Goal: Transaction & Acquisition: Purchase product/service

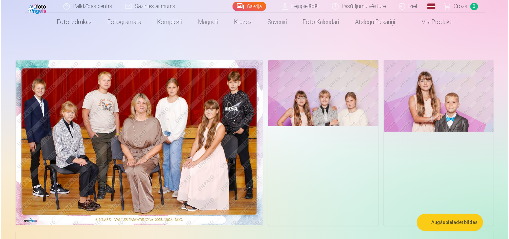
scroll to position [27, 0]
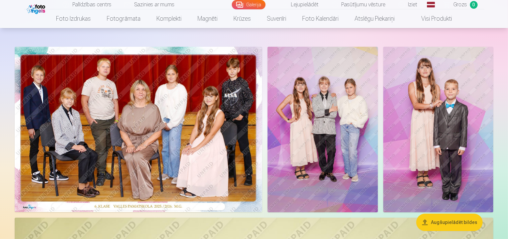
click at [473, 91] on img at bounding box center [438, 129] width 110 height 165
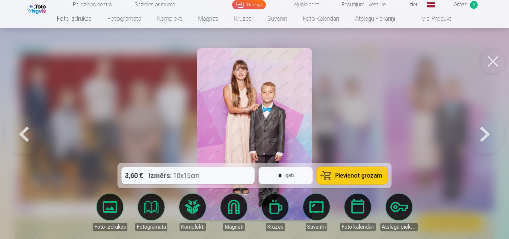
click at [492, 131] on button at bounding box center [485, 134] width 43 height 44
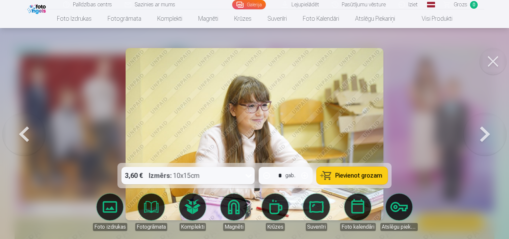
click at [24, 136] on button at bounding box center [24, 134] width 43 height 44
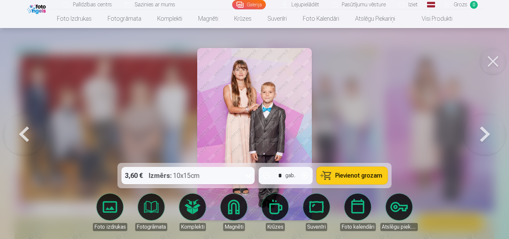
click at [247, 174] on icon at bounding box center [249, 176] width 6 height 4
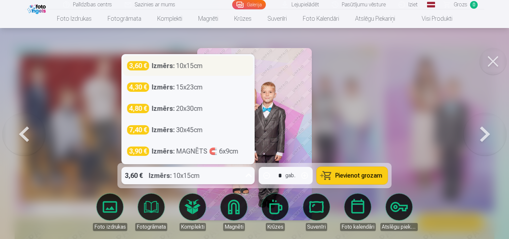
click at [221, 72] on div "3,60 € Izmērs : 10x15cm" at bounding box center [188, 66] width 130 height 20
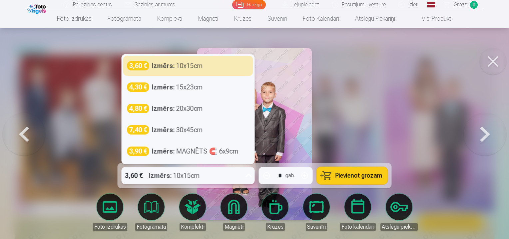
click at [245, 176] on icon at bounding box center [249, 175] width 11 height 11
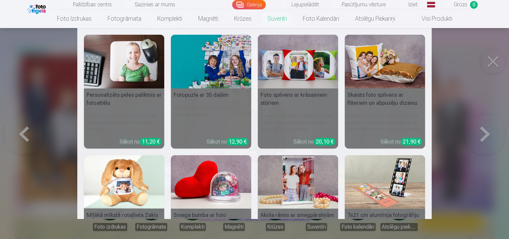
click at [497, 65] on nav "Personalizēts peles paliktnis ar fotoattēlu Piešķiriet savai darbvietai unikālu…" at bounding box center [254, 123] width 509 height 191
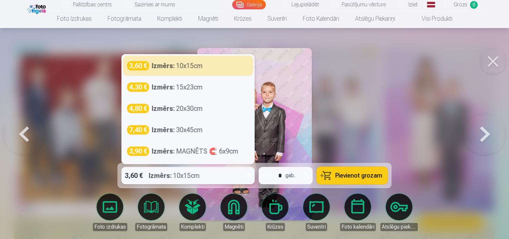
click at [179, 174] on div "Izmērs : 10x15cm" at bounding box center [174, 175] width 51 height 17
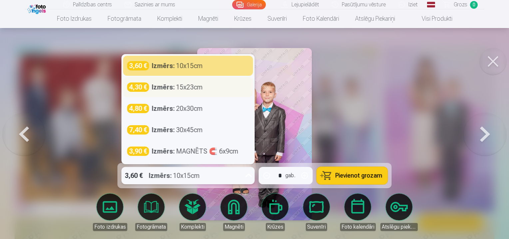
click at [200, 86] on div "Izmērs : 15x23cm" at bounding box center [177, 86] width 51 height 9
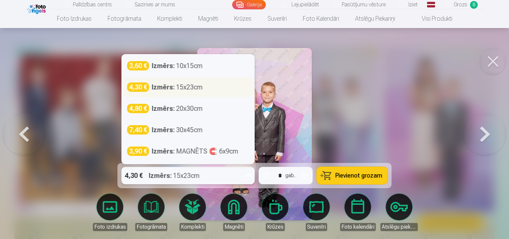
click at [208, 86] on div "4,30 € Izmērs : 15x23cm" at bounding box center [188, 86] width 122 height 9
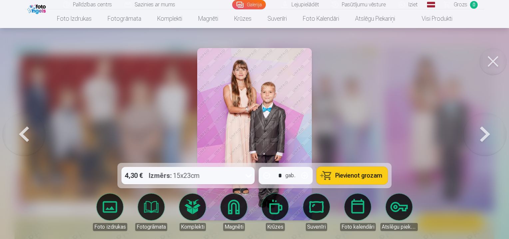
click at [376, 44] on div at bounding box center [254, 119] width 509 height 239
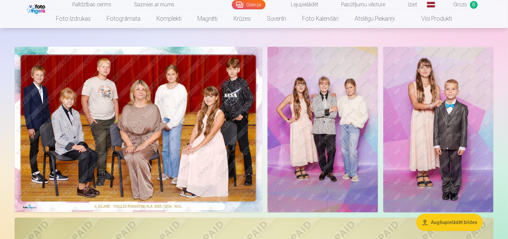
click at [437, 103] on img at bounding box center [438, 129] width 110 height 165
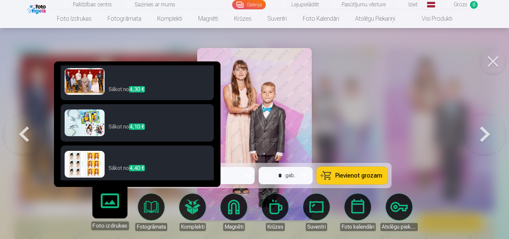
scroll to position [43, 0]
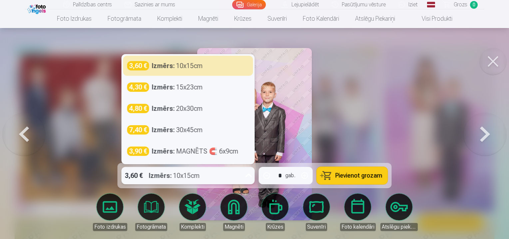
click at [243, 174] on div "3,60 € Izmērs : 10x15cm" at bounding box center [182, 175] width 121 height 17
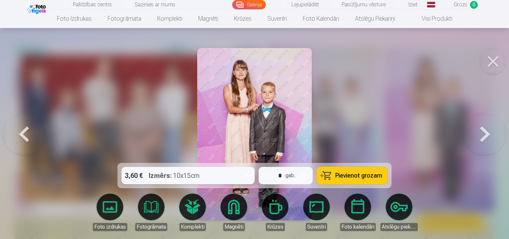
click at [232, 177] on div "3,60 € Izmērs : 10x15cm" at bounding box center [182, 175] width 121 height 17
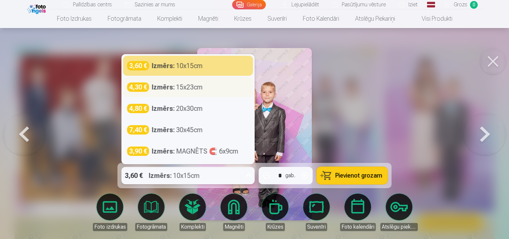
click at [215, 81] on div "4,30 € Izmērs : 15x23cm" at bounding box center [188, 87] width 130 height 20
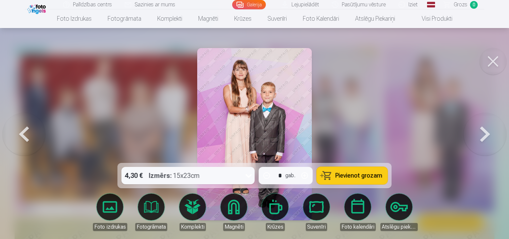
click at [358, 177] on span "Pievienot grozam" at bounding box center [359, 175] width 47 height 6
click at [462, 2] on span "Grozs" at bounding box center [461, 5] width 14 height 8
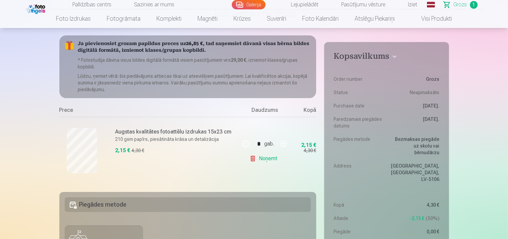
scroll to position [53, 0]
click at [175, 131] on h6 "Augstas kvalitātes fotoattēlu izdrukas 15x23 cm" at bounding box center [175, 132] width 120 height 8
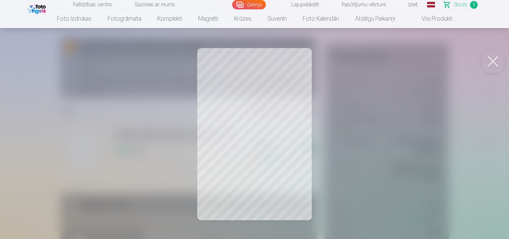
click at [495, 60] on button at bounding box center [493, 61] width 27 height 27
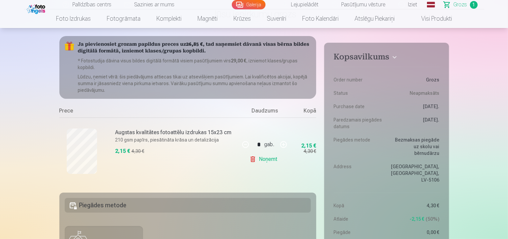
click at [272, 163] on link "Noņemt" at bounding box center [264, 158] width 30 height 13
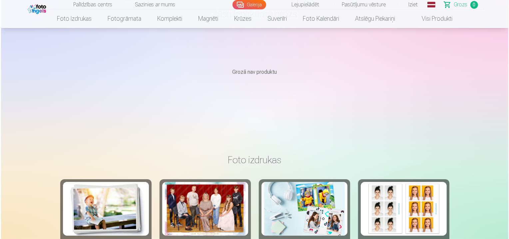
scroll to position [27, 0]
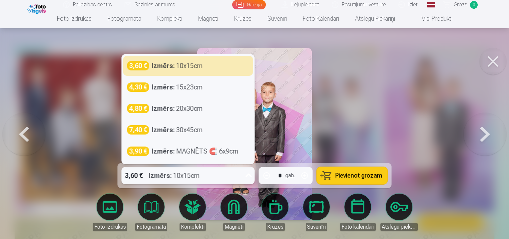
click at [247, 177] on icon at bounding box center [249, 175] width 11 height 11
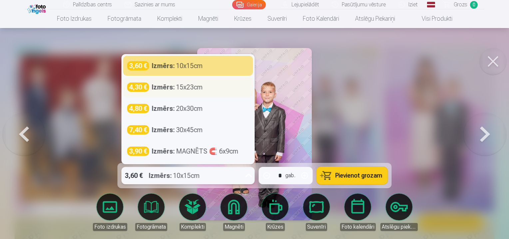
click at [192, 83] on div "Izmērs : 15x23cm" at bounding box center [177, 86] width 51 height 9
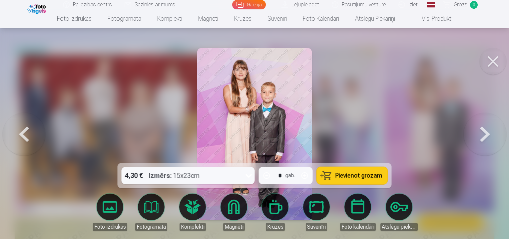
click at [351, 174] on span "Pievienot grozam" at bounding box center [359, 175] width 47 height 6
click at [463, 2] on span "Grozs" at bounding box center [461, 5] width 14 height 8
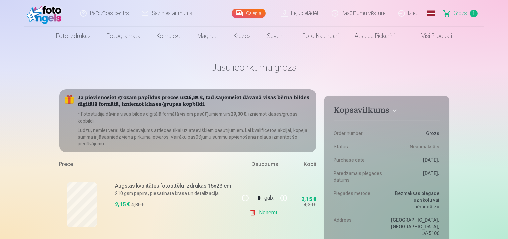
click at [267, 213] on link "Noņemt" at bounding box center [264, 212] width 30 height 13
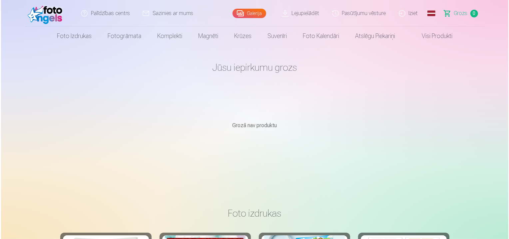
scroll to position [27, 0]
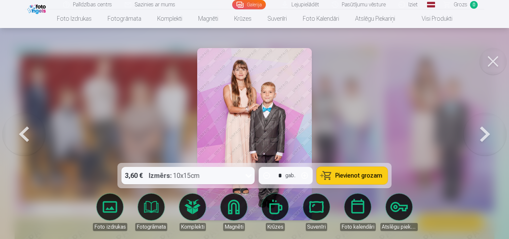
click at [491, 133] on button at bounding box center [485, 134] width 43 height 44
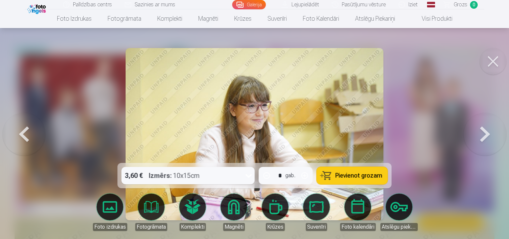
click at [491, 133] on button at bounding box center [485, 134] width 43 height 44
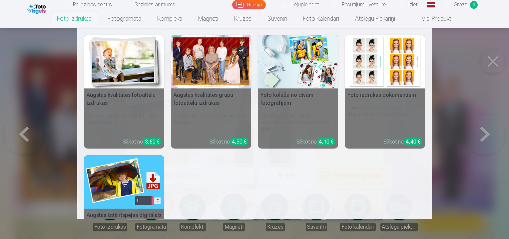
click at [490, 65] on nav "Augstas kvalitātes fotoattēlu izdrukas 210 gsm papīrs, piesātināta krāsa un det…" at bounding box center [254, 123] width 509 height 191
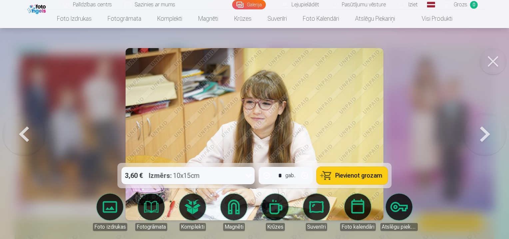
click at [487, 138] on button at bounding box center [485, 134] width 43 height 44
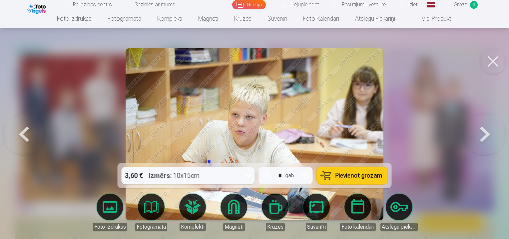
click at [487, 138] on button at bounding box center [485, 134] width 43 height 44
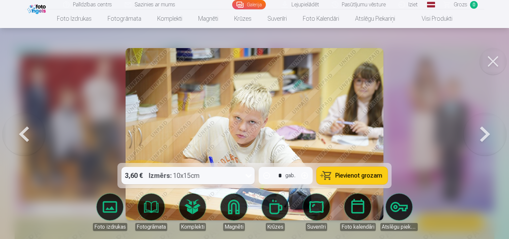
click at [487, 138] on button at bounding box center [485, 134] width 43 height 44
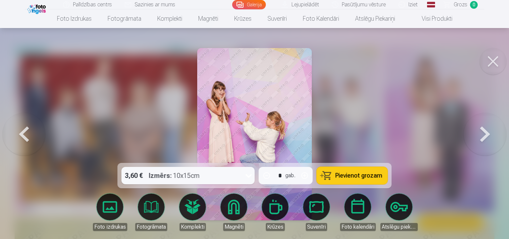
click at [487, 138] on button at bounding box center [485, 134] width 43 height 44
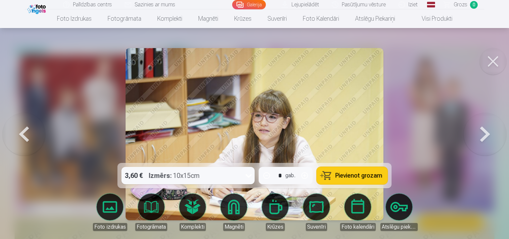
click at [487, 138] on button at bounding box center [485, 134] width 43 height 44
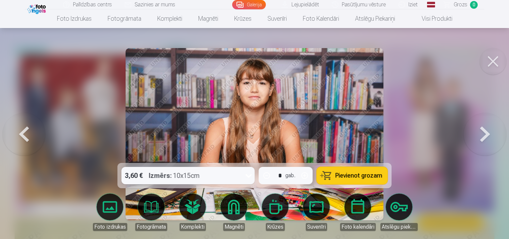
click at [487, 138] on button at bounding box center [485, 134] width 43 height 44
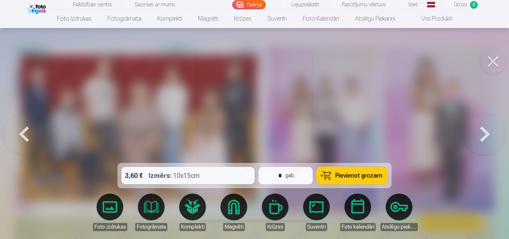
click at [487, 138] on button at bounding box center [485, 134] width 43 height 44
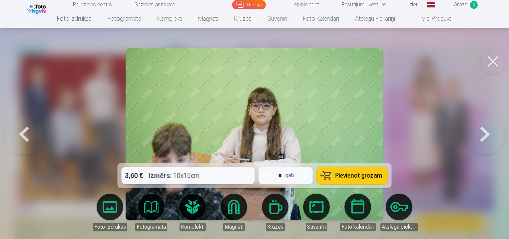
click at [487, 138] on button at bounding box center [485, 134] width 43 height 44
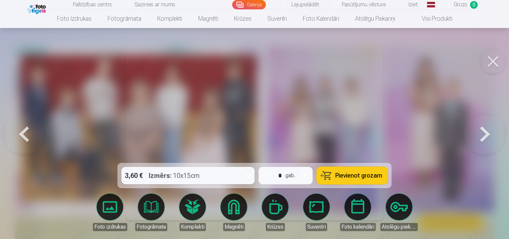
click at [487, 138] on button at bounding box center [485, 134] width 43 height 44
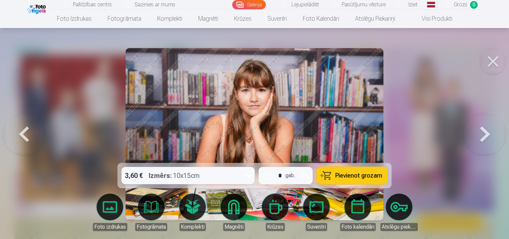
click at [487, 138] on button at bounding box center [485, 134] width 43 height 44
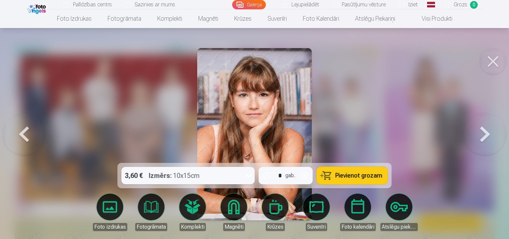
click at [10, 136] on button at bounding box center [24, 134] width 43 height 44
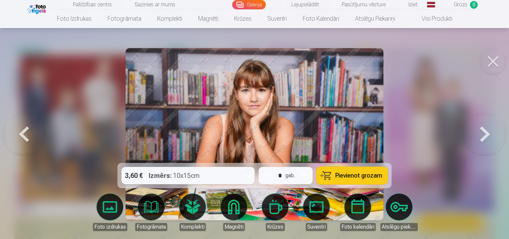
click at [10, 136] on button at bounding box center [24, 134] width 43 height 44
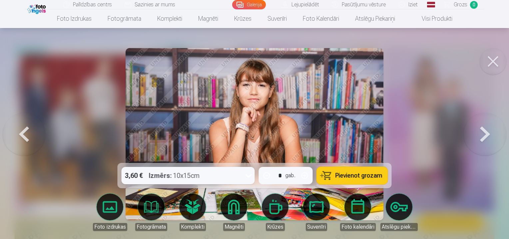
click at [480, 139] on button at bounding box center [485, 134] width 43 height 44
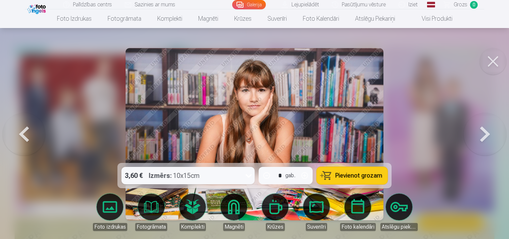
click at [480, 139] on button at bounding box center [485, 134] width 43 height 44
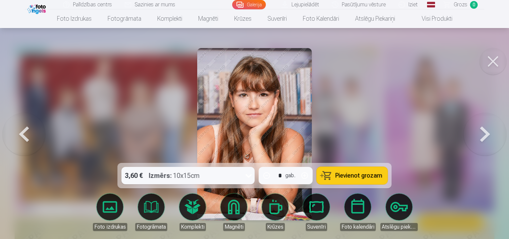
click at [480, 139] on button at bounding box center [485, 134] width 43 height 44
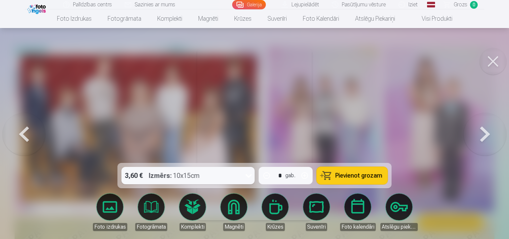
click at [480, 139] on button at bounding box center [485, 134] width 43 height 44
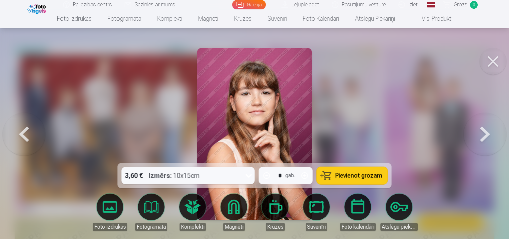
click at [480, 139] on button at bounding box center [485, 134] width 43 height 44
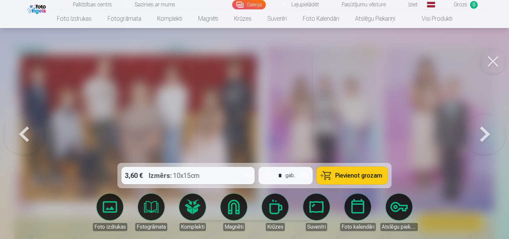
click at [480, 139] on button at bounding box center [485, 134] width 43 height 44
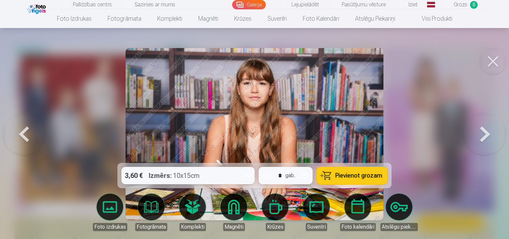
click at [480, 139] on button at bounding box center [485, 134] width 43 height 44
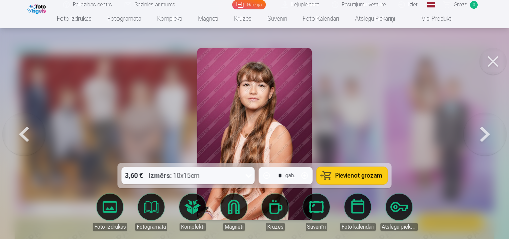
click at [480, 139] on button at bounding box center [485, 134] width 43 height 44
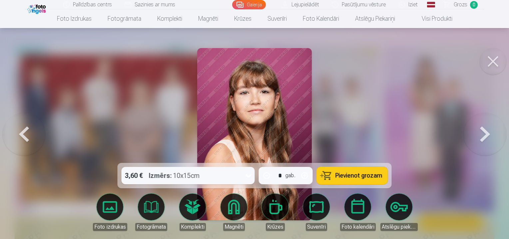
click at [499, 51] on button at bounding box center [493, 61] width 27 height 27
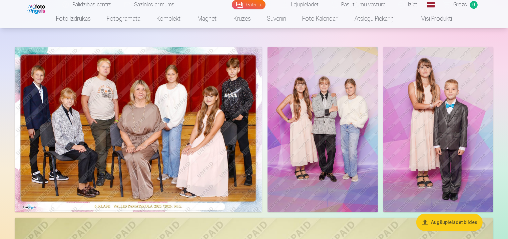
click at [354, 99] on img at bounding box center [322, 129] width 110 height 165
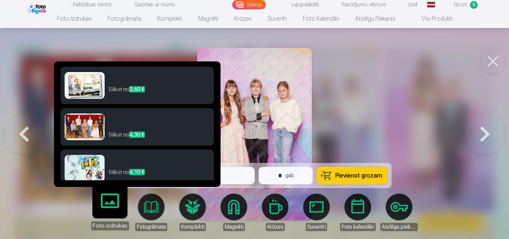
click at [118, 79] on h6 "Augstas kvalitātes fotoattēlu izdrukas" at bounding box center [159, 78] width 101 height 13
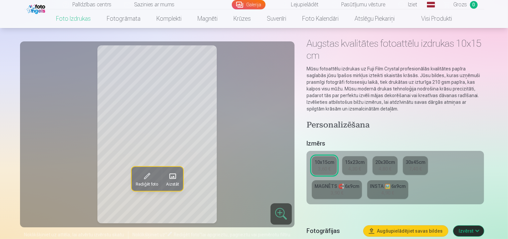
scroll to position [13, 0]
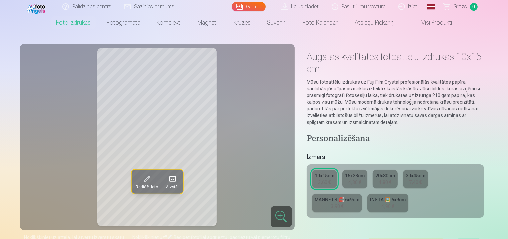
click at [358, 180] on div "4,30 €" at bounding box center [354, 182] width 13 height 7
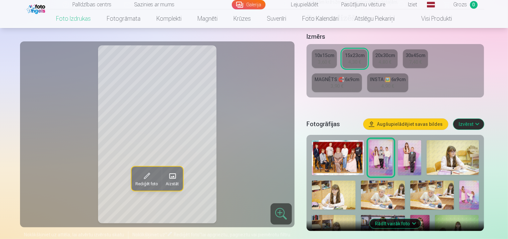
scroll to position [147, 0]
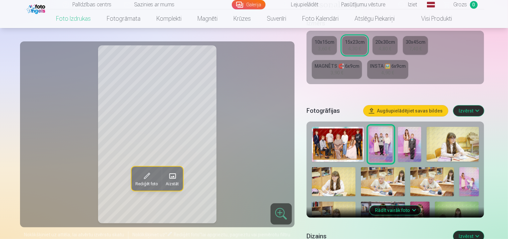
click at [391, 208] on button "Rādīt vairāk foto" at bounding box center [395, 209] width 51 height 9
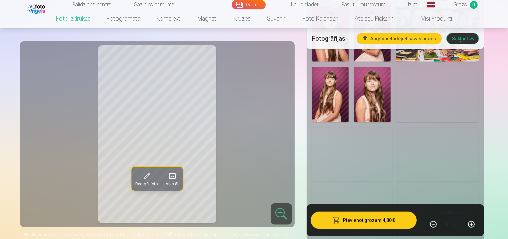
scroll to position [699, 0]
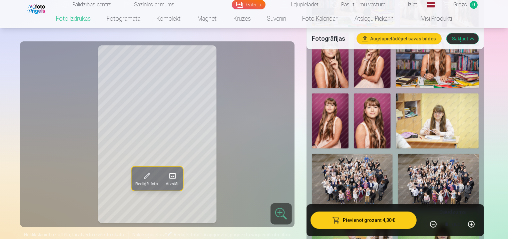
click at [465, 40] on button "Sakļaut" at bounding box center [462, 38] width 32 height 11
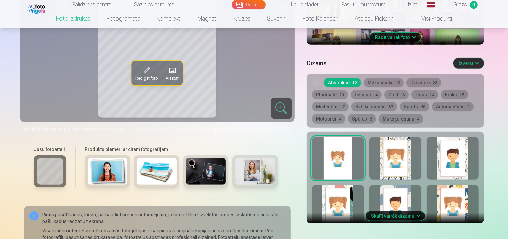
scroll to position [359, 0]
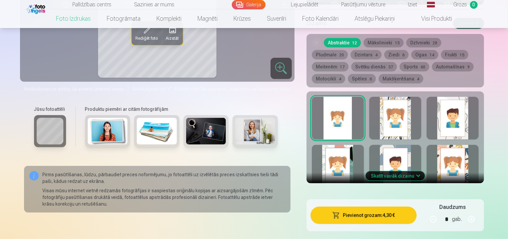
click at [399, 173] on button "Skatīt vairāk dizainu" at bounding box center [394, 175] width 59 height 9
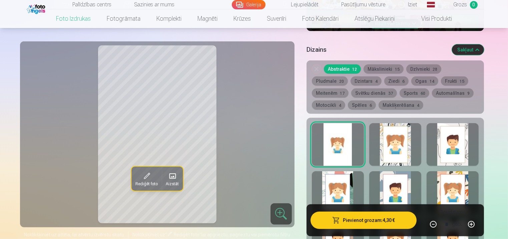
scroll to position [333, 0]
click at [383, 66] on button "Mākslinieki 15" at bounding box center [383, 69] width 40 height 9
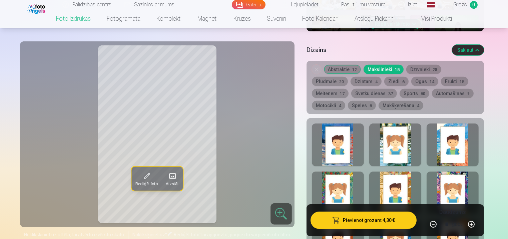
click at [420, 70] on button "Dzīvnieki 28" at bounding box center [423, 69] width 35 height 9
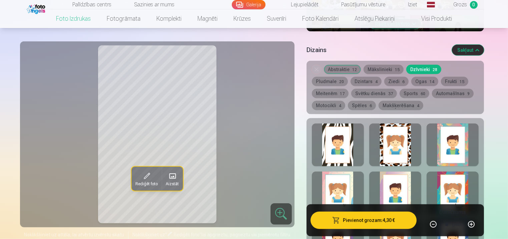
click at [348, 77] on button "Pludmale 20" at bounding box center [330, 81] width 36 height 9
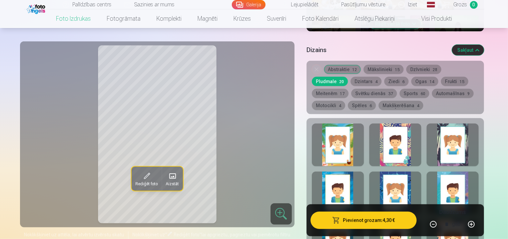
click at [350, 80] on button "Dzintars 4" at bounding box center [365, 81] width 31 height 9
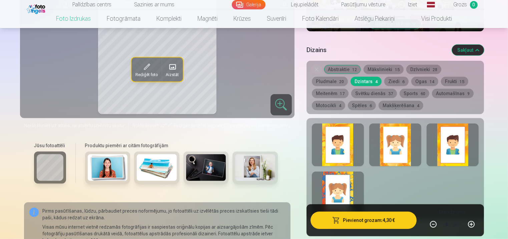
click at [384, 81] on button "Ziedi 6" at bounding box center [396, 81] width 24 height 9
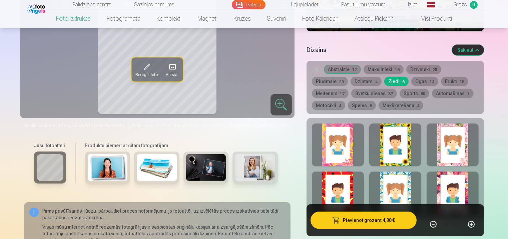
click at [411, 83] on button "Ogas 14" at bounding box center [424, 81] width 27 height 9
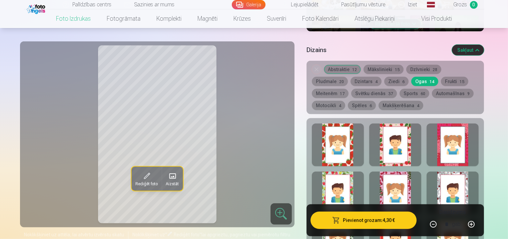
click at [441, 81] on button "Frukti 15" at bounding box center [454, 81] width 27 height 9
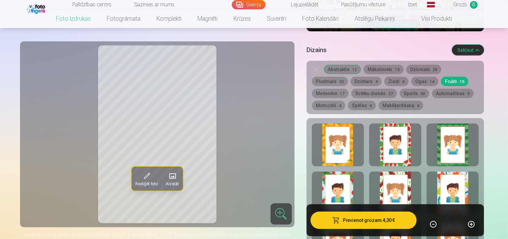
click at [348, 89] on button "Meitenēm 17" at bounding box center [330, 93] width 37 height 9
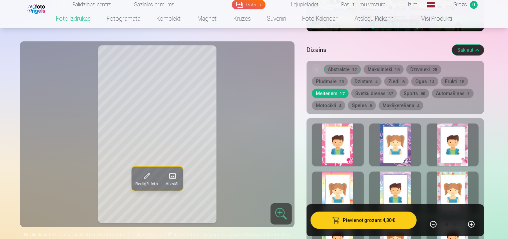
click at [351, 93] on button "Svētku dienās 37" at bounding box center [374, 93] width 46 height 9
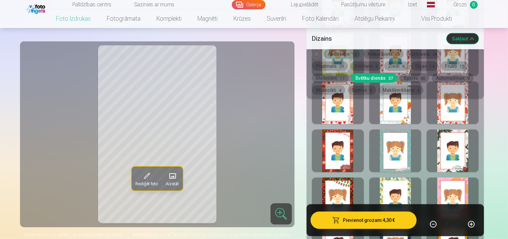
scroll to position [706, 0]
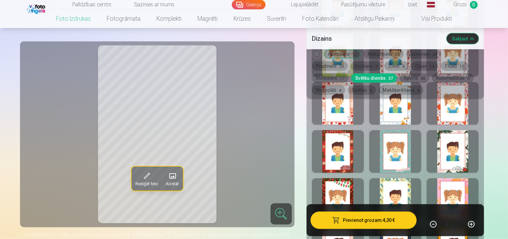
click at [399, 76] on button "Sports 60" at bounding box center [414, 77] width 30 height 9
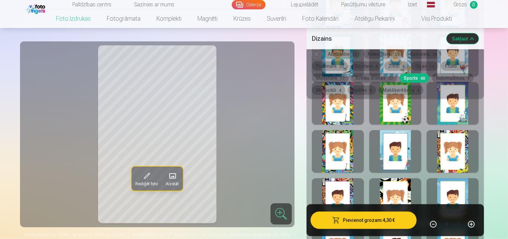
click at [432, 76] on button "Automašīnas 9" at bounding box center [453, 77] width 42 height 9
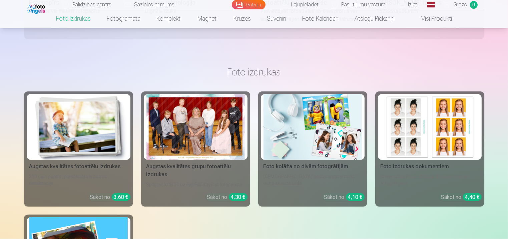
click at [74, 134] on img at bounding box center [78, 127] width 98 height 66
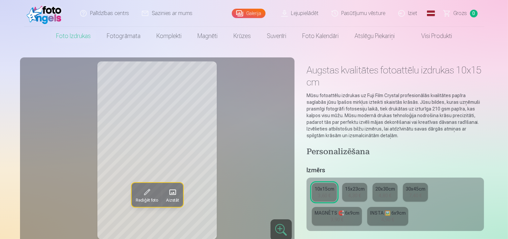
click at [349, 196] on div "4,30 €" at bounding box center [354, 195] width 13 height 7
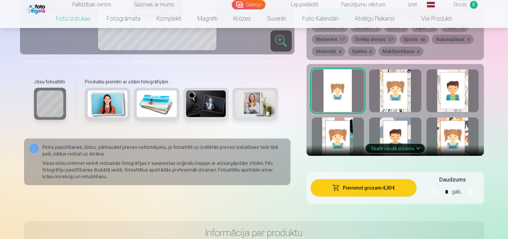
scroll to position [307, 0]
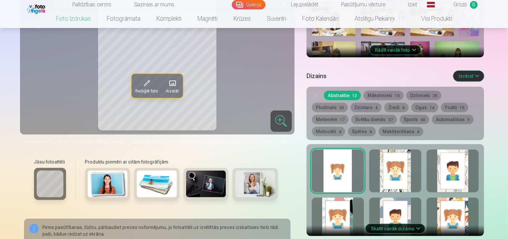
click at [472, 168] on div at bounding box center [452, 170] width 52 height 43
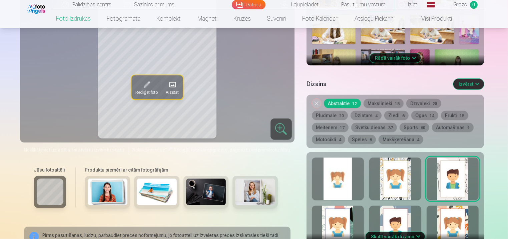
scroll to position [320, 0]
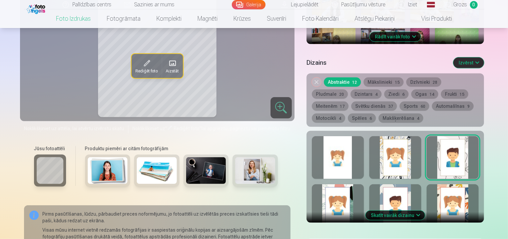
click at [334, 194] on div at bounding box center [338, 205] width 52 height 43
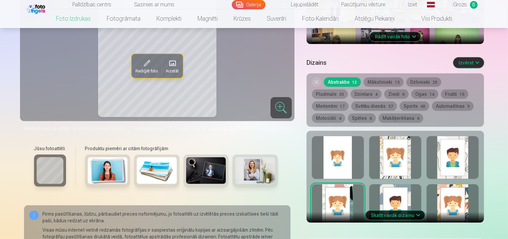
click at [328, 159] on div at bounding box center [338, 157] width 52 height 43
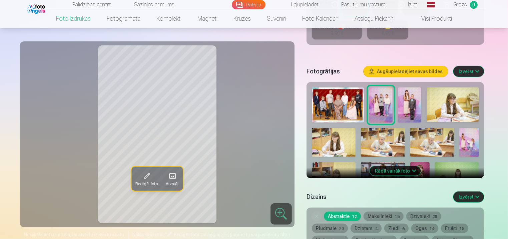
scroll to position [187, 0]
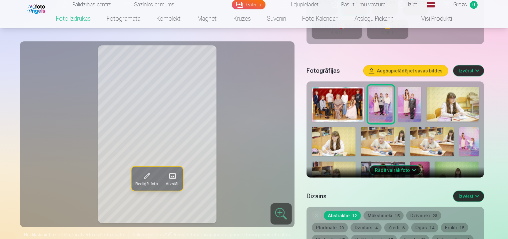
click at [408, 109] on img at bounding box center [409, 104] width 23 height 35
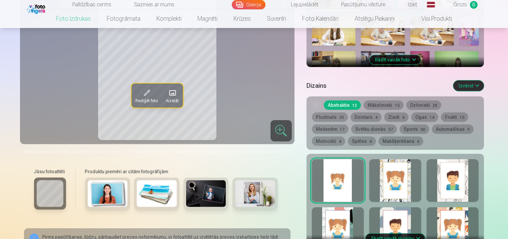
scroll to position [307, 0]
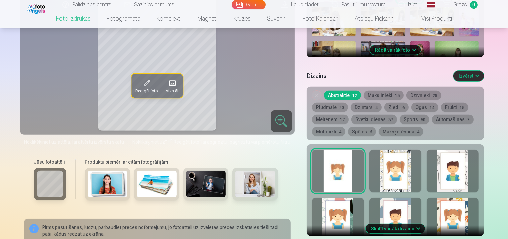
click at [374, 97] on button "Mākslinieki 15" at bounding box center [383, 95] width 40 height 9
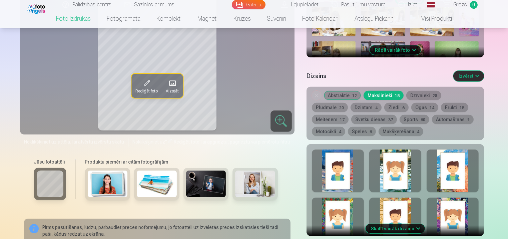
click at [420, 95] on button "Dzīvnieki 28" at bounding box center [423, 95] width 35 height 9
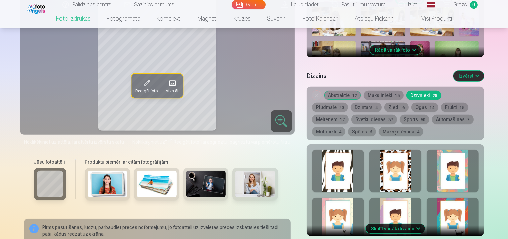
click at [348, 103] on button "Pludmale 20" at bounding box center [330, 107] width 36 height 9
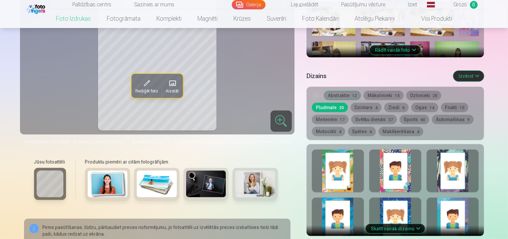
click at [350, 109] on button "Dzintars 4" at bounding box center [365, 107] width 31 height 9
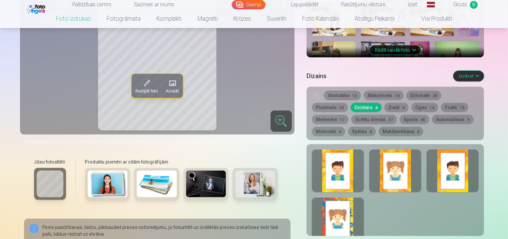
click at [384, 111] on button "Ziedi 6" at bounding box center [396, 107] width 24 height 9
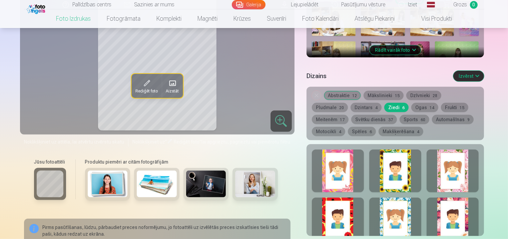
click at [411, 107] on button "Ogas 14" at bounding box center [424, 107] width 27 height 9
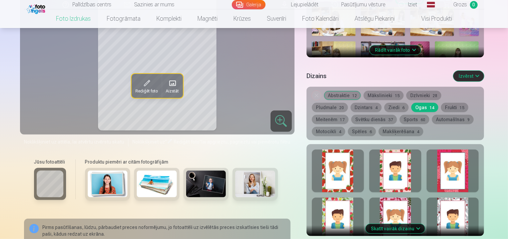
click at [441, 106] on button "Frukti 15" at bounding box center [454, 107] width 27 height 9
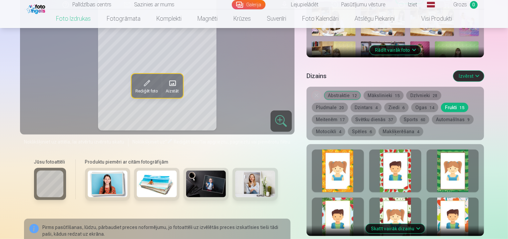
click at [344, 117] on span "17" at bounding box center [342, 119] width 5 height 5
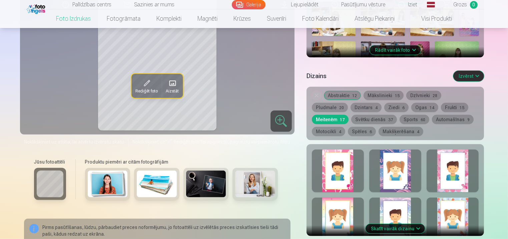
click at [351, 117] on button "Svētku dienās 37" at bounding box center [374, 119] width 46 height 9
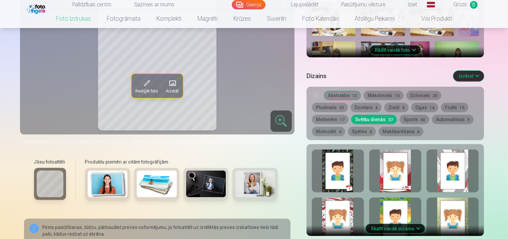
click at [458, 179] on div at bounding box center [452, 170] width 52 height 43
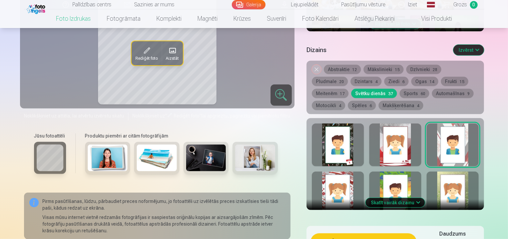
scroll to position [333, 0]
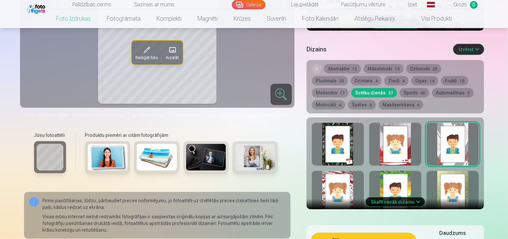
click at [414, 199] on button "Skatīt vairāk dizainu" at bounding box center [394, 201] width 59 height 9
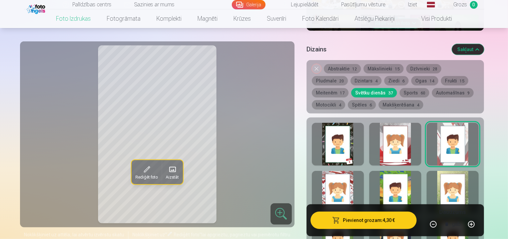
click at [348, 188] on div at bounding box center [338, 192] width 52 height 43
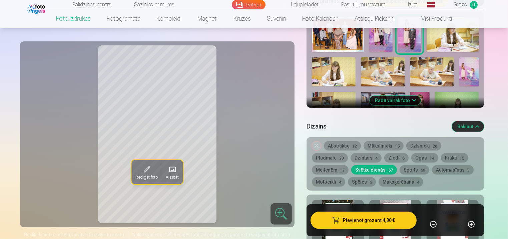
scroll to position [253, 0]
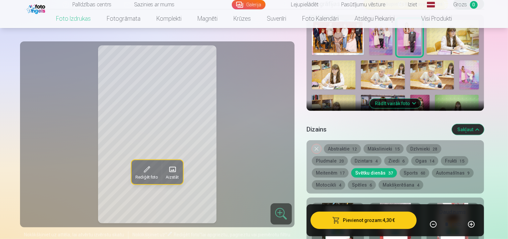
click at [317, 146] on button "Noņemiet dizainu" at bounding box center [316, 148] width 9 height 9
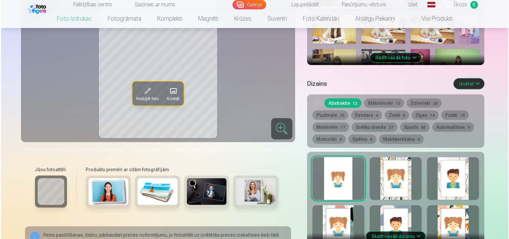
scroll to position [342, 0]
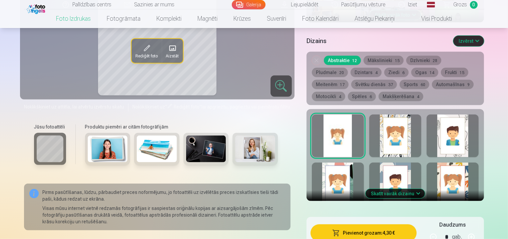
click at [360, 225] on button "Pievienot grozam : 4,30 €" at bounding box center [363, 232] width 106 height 17
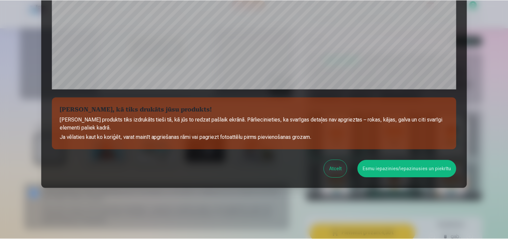
scroll to position [241, 0]
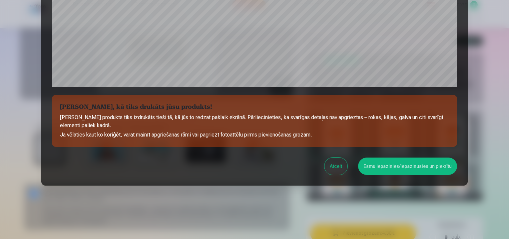
click at [379, 163] on button "Esmu iepazinies/iepazinusies un piekrītu" at bounding box center [407, 165] width 99 height 17
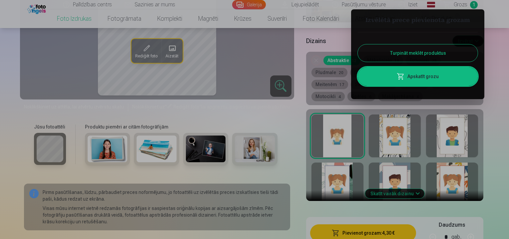
click at [417, 182] on div at bounding box center [254, 119] width 509 height 239
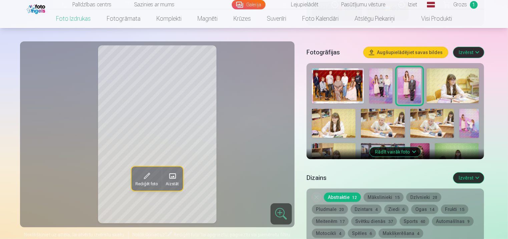
scroll to position [155, 0]
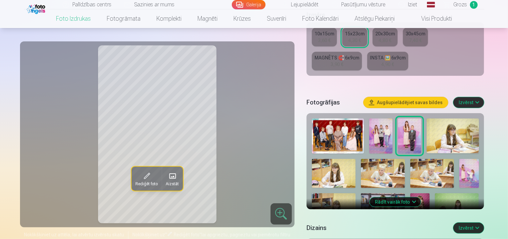
click at [383, 133] on img at bounding box center [380, 135] width 23 height 35
click at [358, 42] on div "4,30 €" at bounding box center [354, 40] width 13 height 7
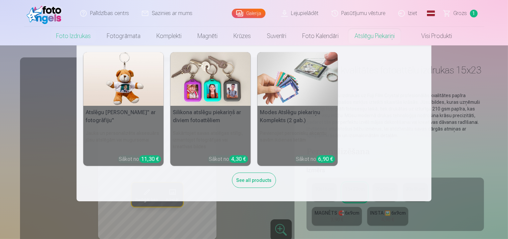
click at [457, 89] on nav "Atslēgu piekariņš Lācītis" ar fotogrāfiju" Jauks un personalizēts aksesuārs jūs…" at bounding box center [254, 123] width 508 height 156
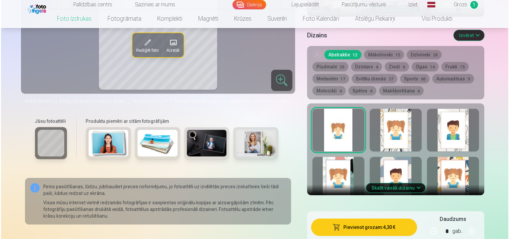
scroll to position [360, 0]
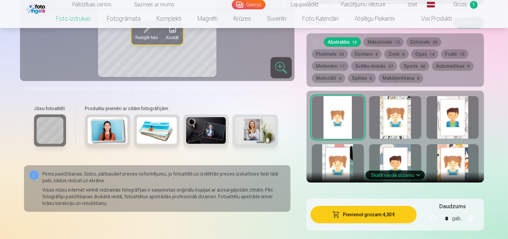
click at [363, 216] on button "Pievienot grozam : 4,30 €" at bounding box center [363, 214] width 106 height 17
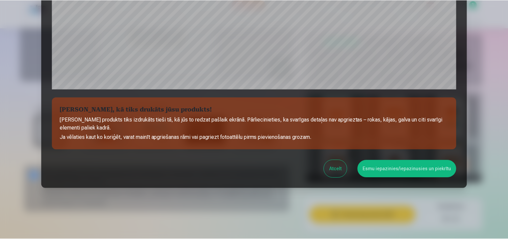
scroll to position [241, 0]
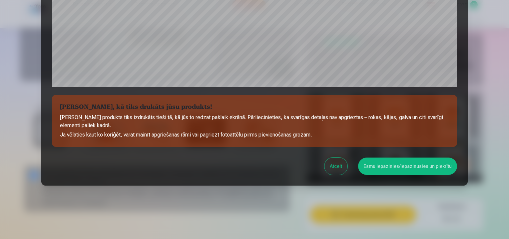
click at [397, 167] on button "Esmu iepazinies/iepazinusies un piekrītu" at bounding box center [407, 165] width 99 height 17
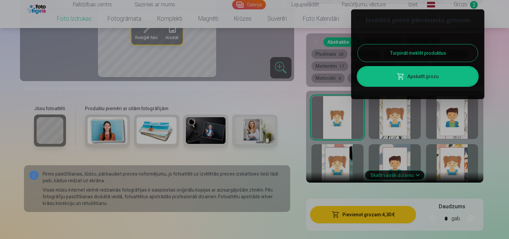
click at [399, 141] on div at bounding box center [254, 119] width 509 height 239
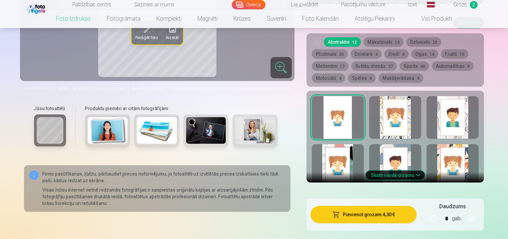
click at [399, 141] on div "Skatīt vairāk dizainu" at bounding box center [395, 137] width 178 height 92
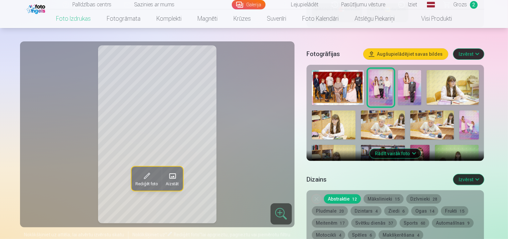
scroll to position [187, 0]
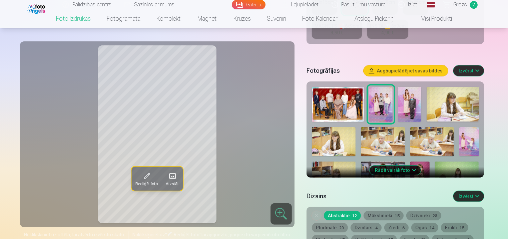
click at [398, 168] on button "Rādīt vairāk foto" at bounding box center [395, 169] width 51 height 9
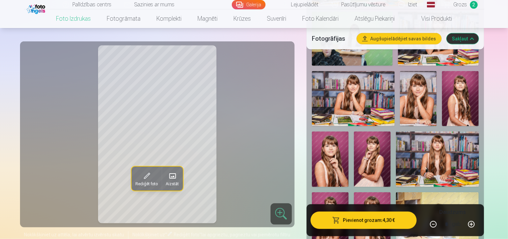
scroll to position [600, 0]
click at [368, 95] on img at bounding box center [353, 98] width 83 height 55
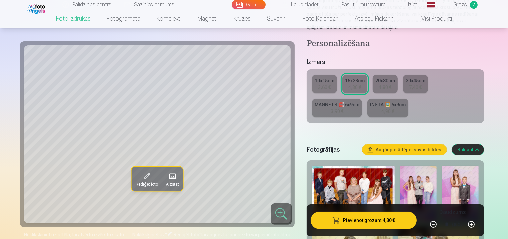
scroll to position [93, 0]
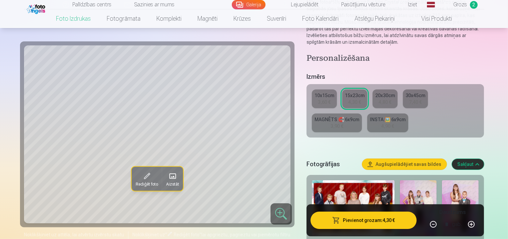
click at [346, 127] on link "MAGNĒTS 🧲 6x9cm 3,90 €" at bounding box center [337, 122] width 50 height 19
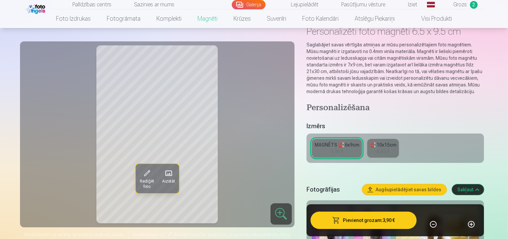
scroll to position [40, 0]
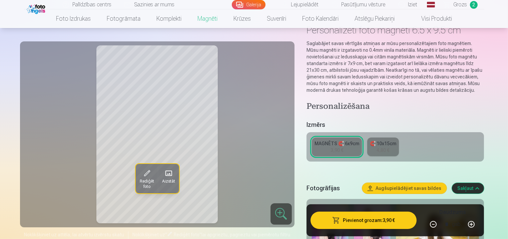
click at [380, 143] on div "🧲 10x15cm" at bounding box center [383, 143] width 26 height 7
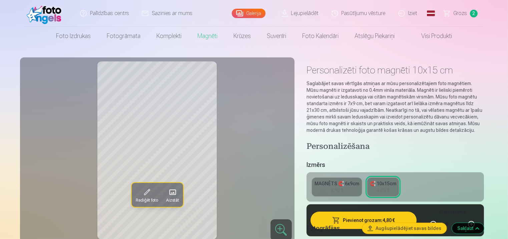
click at [337, 184] on div "MAGNĒTS 🧲 6x9cm" at bounding box center [336, 183] width 45 height 7
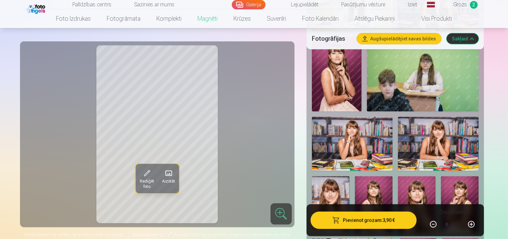
scroll to position [467, 0]
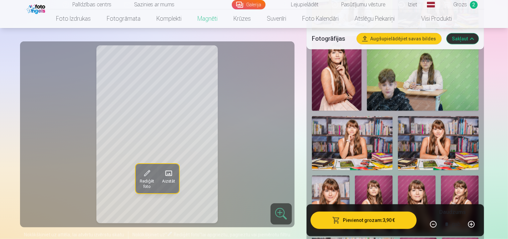
click at [363, 159] on img at bounding box center [352, 143] width 81 height 54
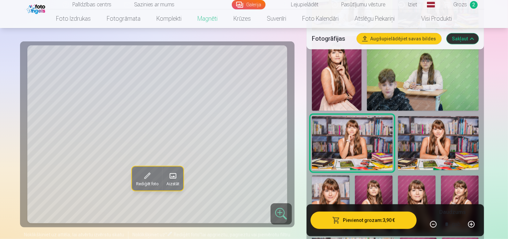
click at [421, 146] on img at bounding box center [438, 143] width 81 height 54
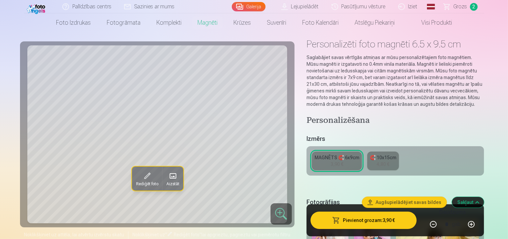
scroll to position [27, 0]
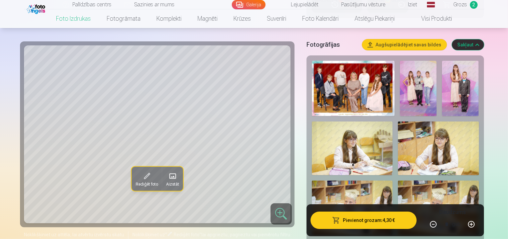
scroll to position [213, 0]
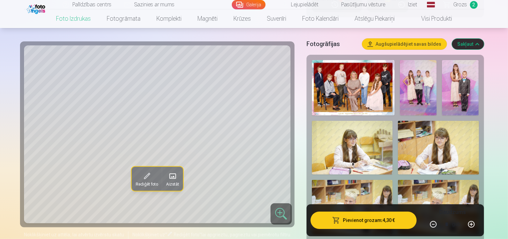
click at [375, 100] on img at bounding box center [353, 87] width 83 height 55
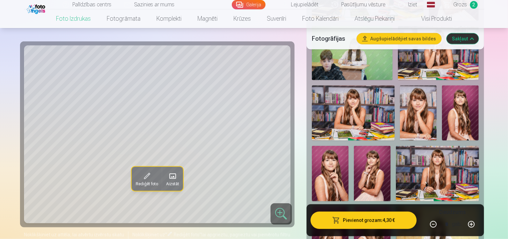
scroll to position [587, 0]
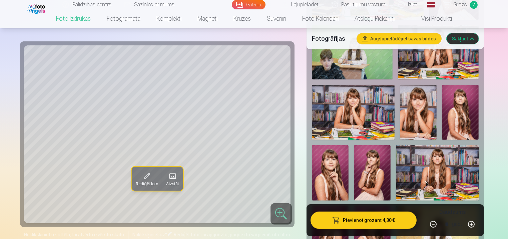
click at [409, 120] on img at bounding box center [418, 112] width 37 height 55
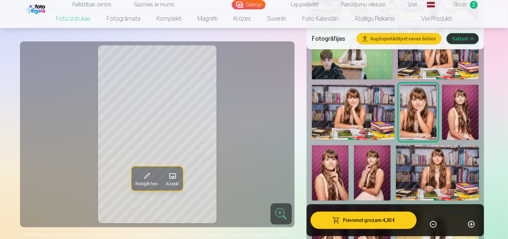
click at [340, 132] on img at bounding box center [353, 112] width 83 height 55
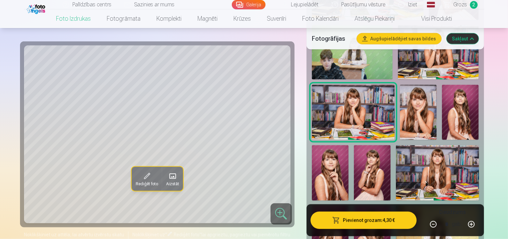
click at [412, 130] on img at bounding box center [418, 112] width 37 height 55
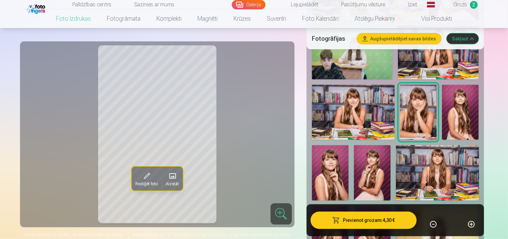
click at [461, 113] on img at bounding box center [460, 112] width 37 height 55
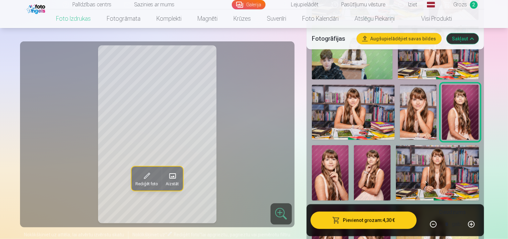
click at [333, 173] on img at bounding box center [330, 172] width 37 height 55
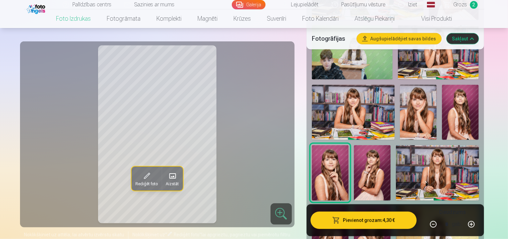
click at [368, 173] on img at bounding box center [372, 172] width 37 height 55
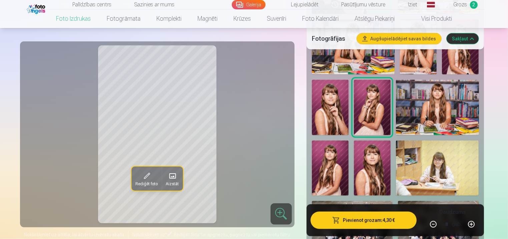
scroll to position [653, 0]
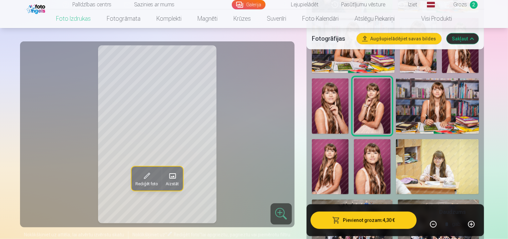
click at [377, 160] on img at bounding box center [372, 166] width 37 height 55
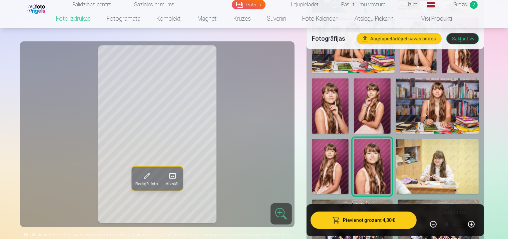
click at [325, 172] on img at bounding box center [330, 166] width 37 height 55
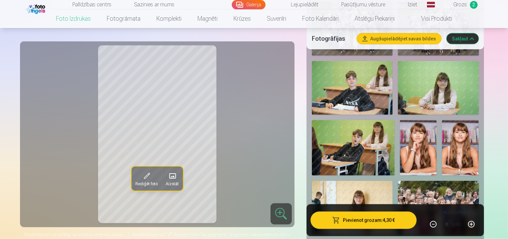
scroll to position [853, 0]
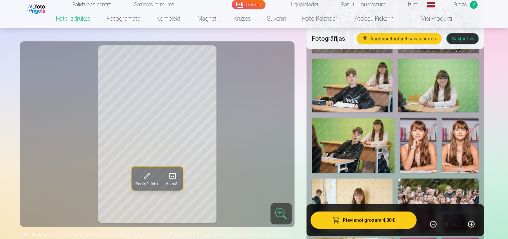
click at [419, 157] on img at bounding box center [418, 145] width 37 height 55
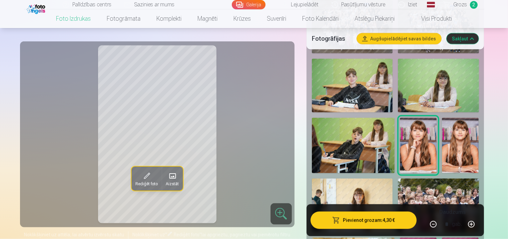
click at [476, 154] on img at bounding box center [460, 145] width 37 height 55
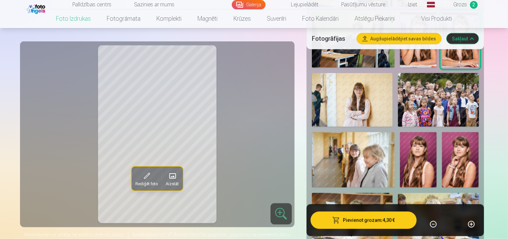
scroll to position [960, 0]
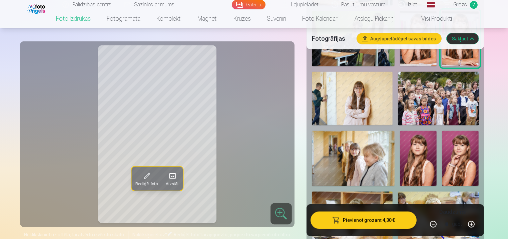
click at [413, 149] on img at bounding box center [418, 158] width 37 height 55
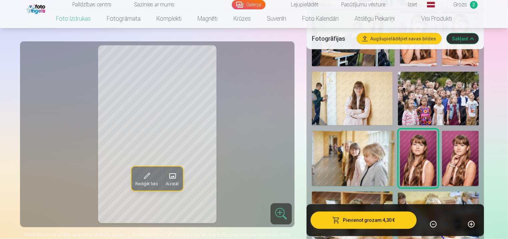
click at [468, 161] on img at bounding box center [460, 158] width 37 height 55
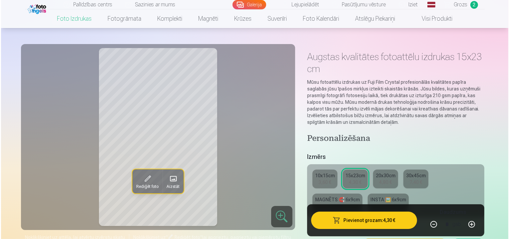
scroll to position [27, 0]
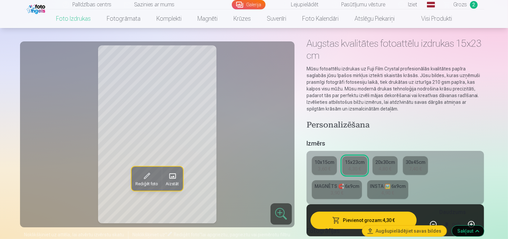
click at [396, 219] on button "Pievienot grozam : 4,30 €" at bounding box center [363, 219] width 106 height 17
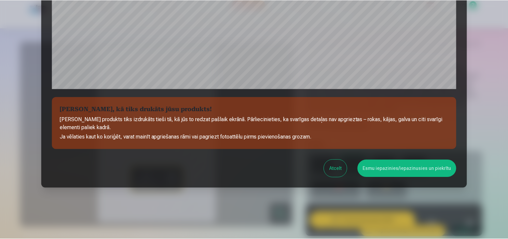
scroll to position [241, 0]
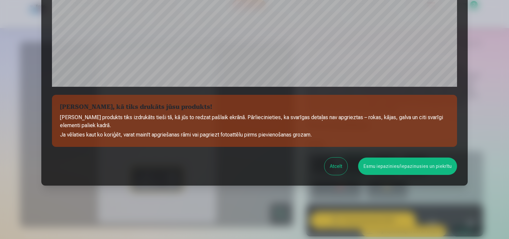
click at [407, 166] on button "Esmu iepazinies/iepazinusies un piekrītu" at bounding box center [407, 165] width 99 height 17
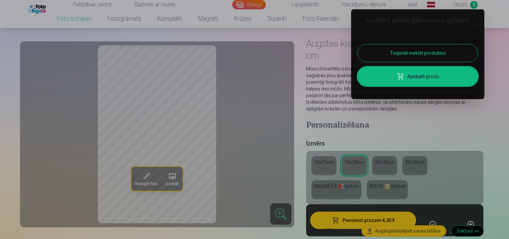
click at [412, 157] on div at bounding box center [254, 119] width 509 height 239
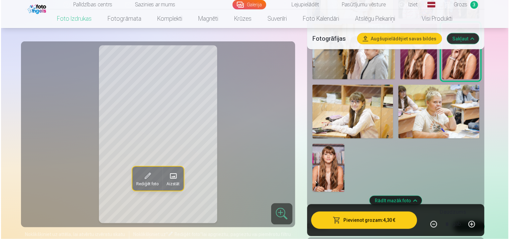
scroll to position [1080, 0]
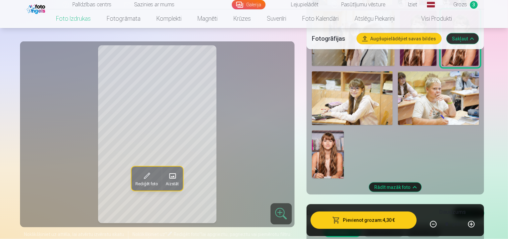
click at [314, 151] on img at bounding box center [328, 154] width 32 height 48
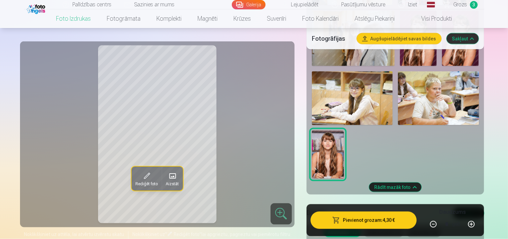
click at [363, 219] on button "Pievienot grozam : 4,30 €" at bounding box center [363, 219] width 106 height 17
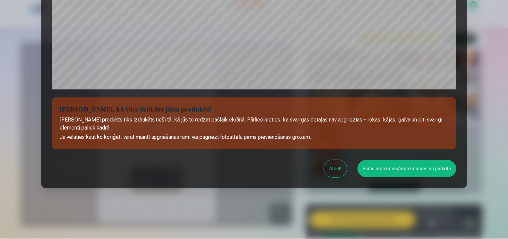
scroll to position [241, 0]
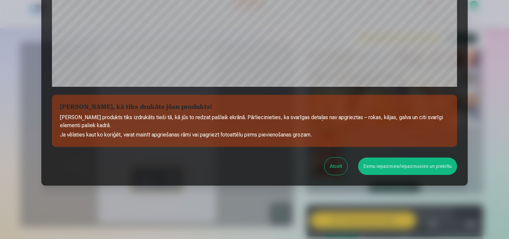
click at [416, 168] on button "Esmu iepazinies/iepazinusies un piekrītu" at bounding box center [407, 165] width 99 height 17
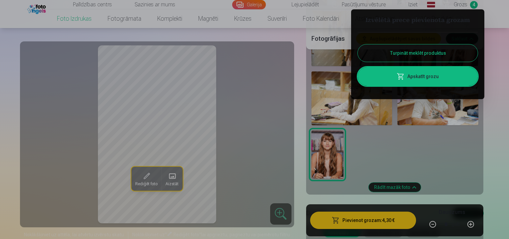
click at [416, 168] on div at bounding box center [254, 119] width 509 height 239
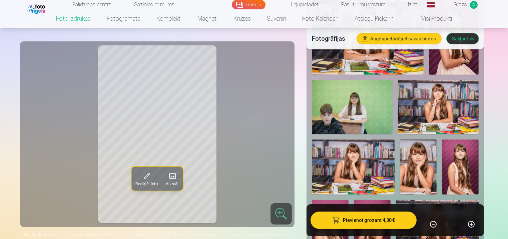
scroll to position [533, 0]
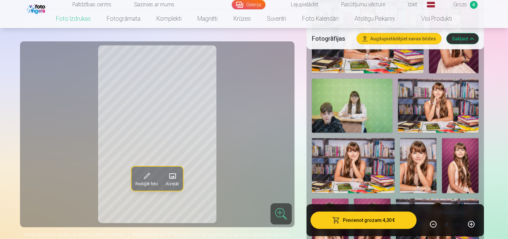
click at [374, 183] on img at bounding box center [353, 165] width 83 height 55
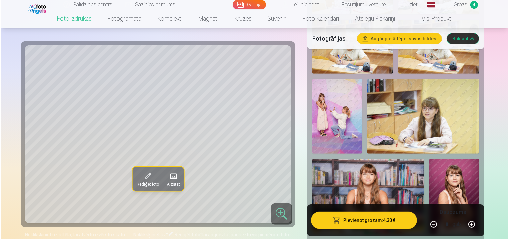
scroll to position [387, 0]
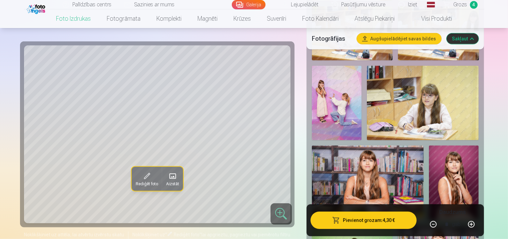
click at [365, 215] on button "Pievienot grozam : 4,30 €" at bounding box center [363, 219] width 106 height 17
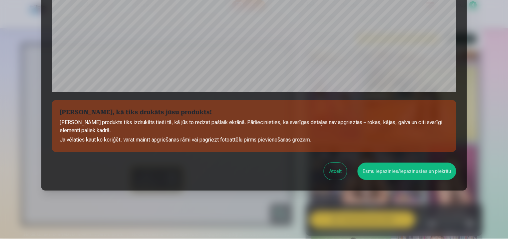
scroll to position [241, 0]
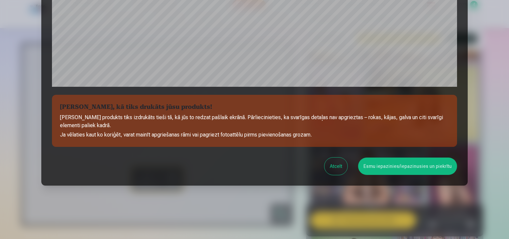
click at [393, 164] on button "Esmu iepazinies/iepazinusies un piekrītu" at bounding box center [407, 165] width 99 height 17
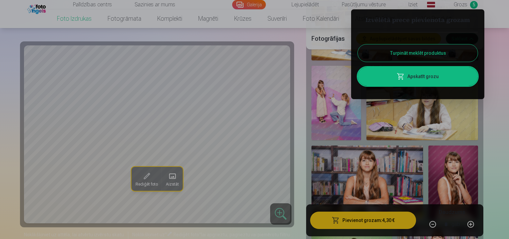
click at [393, 160] on div at bounding box center [254, 119] width 509 height 239
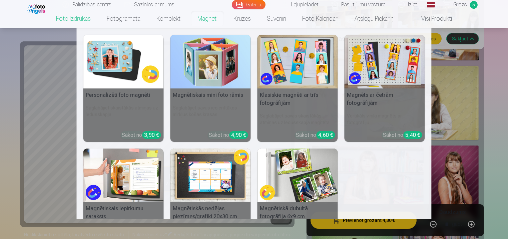
click at [206, 14] on link "Magnēti" at bounding box center [207, 18] width 36 height 19
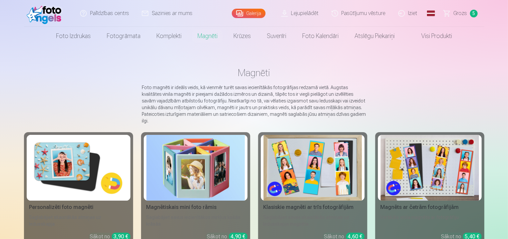
click at [114, 172] on img at bounding box center [78, 168] width 98 height 66
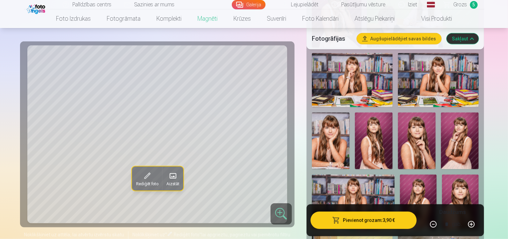
scroll to position [560, 0]
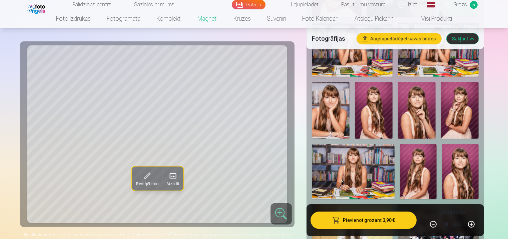
click at [370, 109] on img at bounding box center [374, 110] width 38 height 57
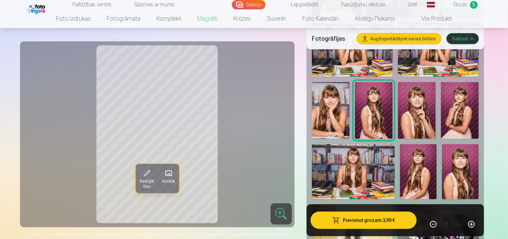
click at [452, 101] on img at bounding box center [460, 110] width 38 height 57
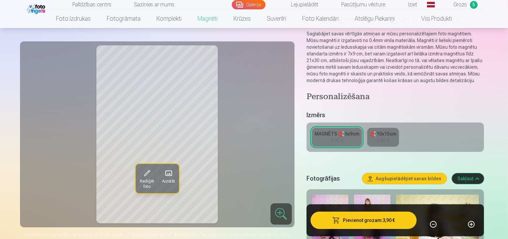
scroll to position [53, 0]
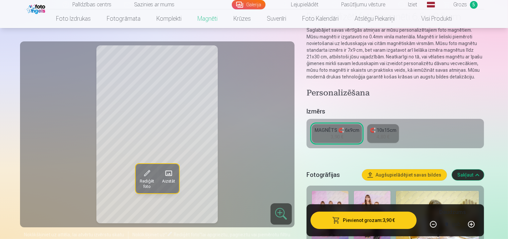
click at [355, 132] on div "MAGNĒTS 🧲 6x9cm" at bounding box center [336, 130] width 45 height 7
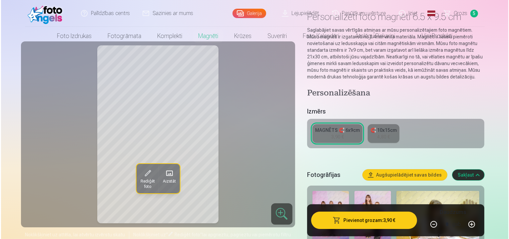
scroll to position [0, 0]
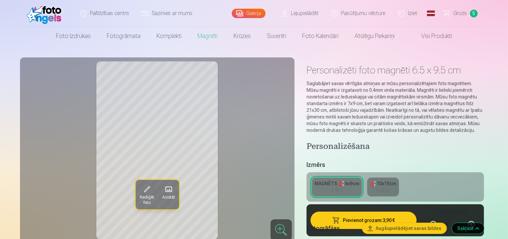
click at [351, 212] on button "Pievienot grozam : 3,90 €" at bounding box center [363, 219] width 106 height 17
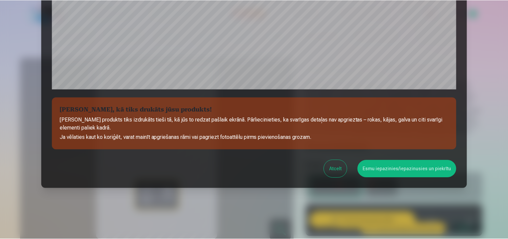
scroll to position [241, 0]
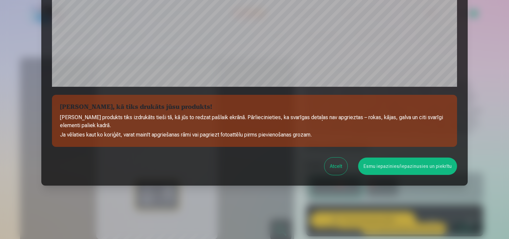
click at [390, 161] on button "Esmu iepazinies/iepazinusies un piekrītu" at bounding box center [407, 165] width 99 height 17
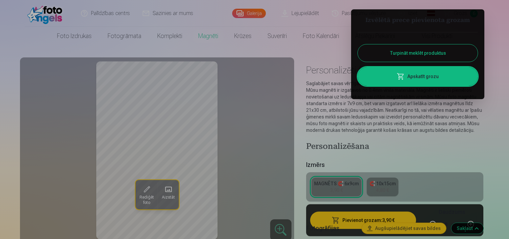
click at [393, 121] on div at bounding box center [254, 119] width 509 height 239
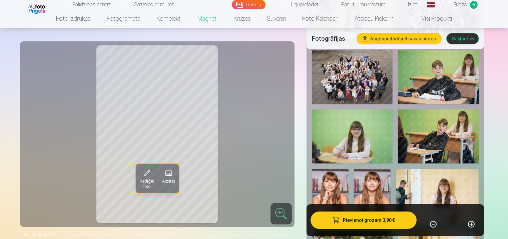
scroll to position [840, 0]
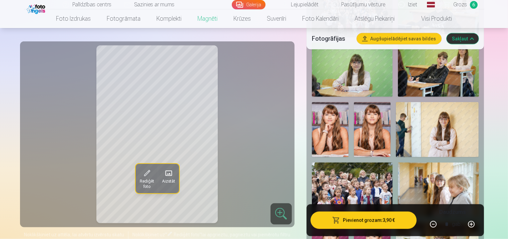
click at [376, 127] on img at bounding box center [372, 129] width 37 height 55
click at [332, 142] on img at bounding box center [330, 129] width 37 height 55
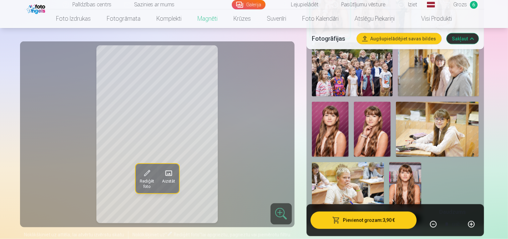
scroll to position [973, 0]
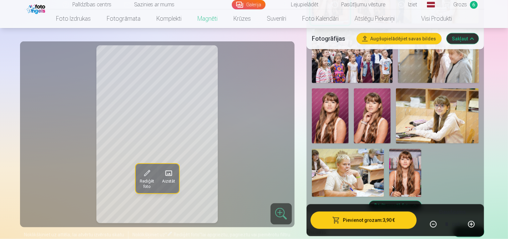
click at [337, 127] on img at bounding box center [330, 115] width 37 height 55
click at [370, 125] on img at bounding box center [372, 115] width 37 height 55
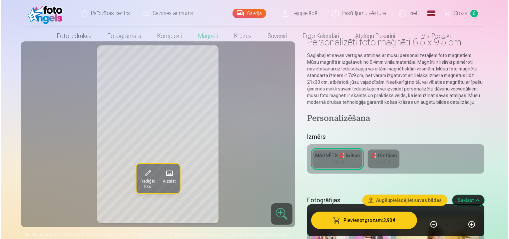
scroll to position [0, 0]
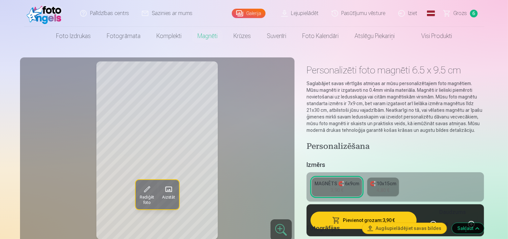
click at [353, 181] on div "MAGNĒTS 🧲 6x9cm" at bounding box center [336, 183] width 45 height 7
click at [346, 217] on button "Pievienot grozam : 3,90 €" at bounding box center [363, 219] width 106 height 17
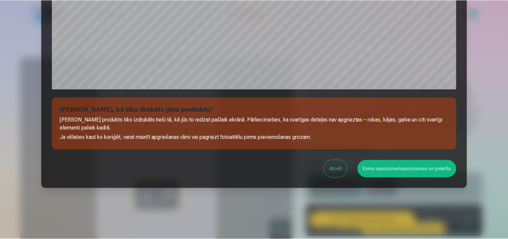
scroll to position [241, 0]
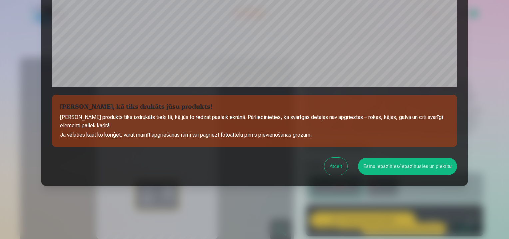
click at [393, 159] on button "Esmu iepazinies/iepazinusies un piekrītu" at bounding box center [407, 165] width 99 height 17
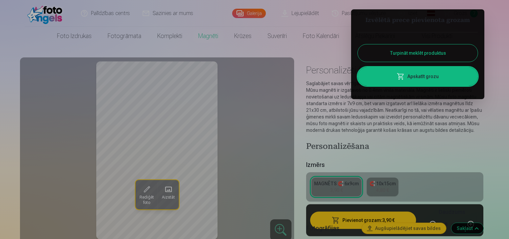
click at [401, 136] on div at bounding box center [254, 119] width 509 height 239
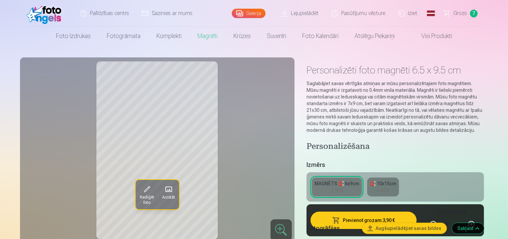
click at [353, 190] on link "MAGNĒTS 🧲 6x9cm 3,90 €" at bounding box center [337, 186] width 50 height 19
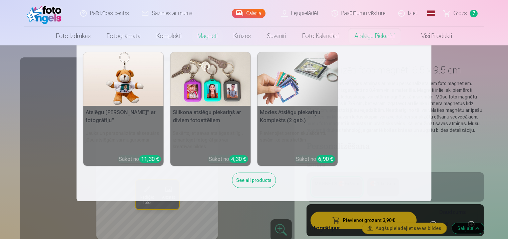
click at [219, 105] on img at bounding box center [210, 79] width 80 height 54
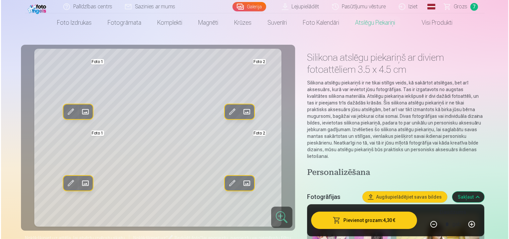
scroll to position [13, 0]
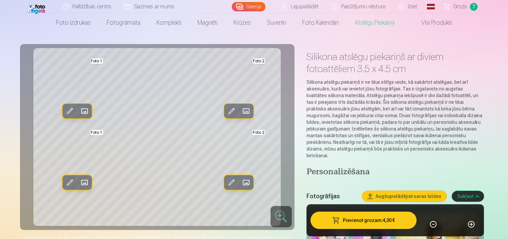
click at [88, 113] on span at bounding box center [84, 111] width 11 height 11
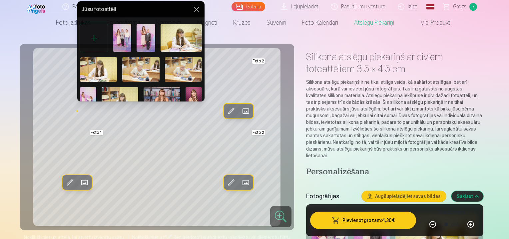
drag, startPoint x: 203, startPoint y: 27, endPoint x: 204, endPoint y: 41, distance: 14.7
click at [204, 41] on div "Jūsu fotoattēli Foto 1" at bounding box center [140, 51] width 127 height 100
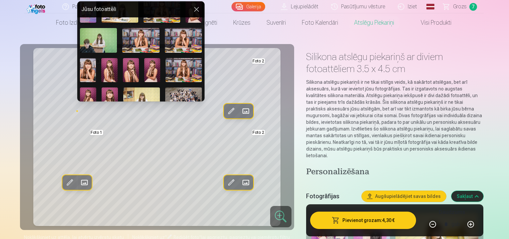
scroll to position [93, 0]
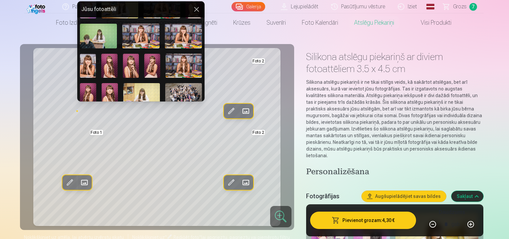
click at [152, 65] on img at bounding box center [152, 66] width 16 height 24
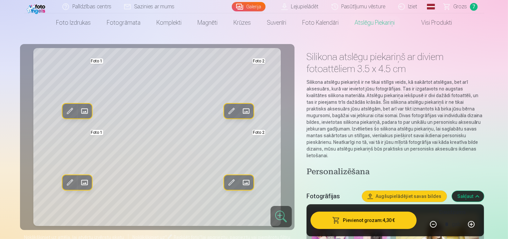
click at [246, 179] on span at bounding box center [246, 182] width 11 height 11
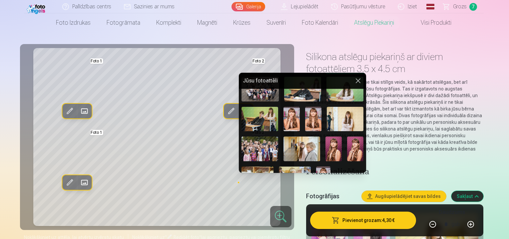
scroll to position [215, 0]
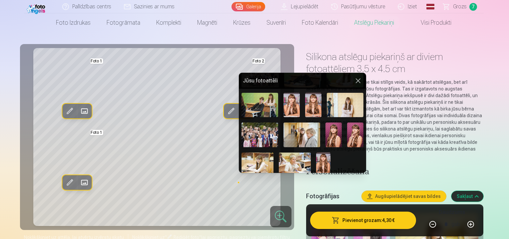
click at [326, 163] on img at bounding box center [323, 162] width 14 height 21
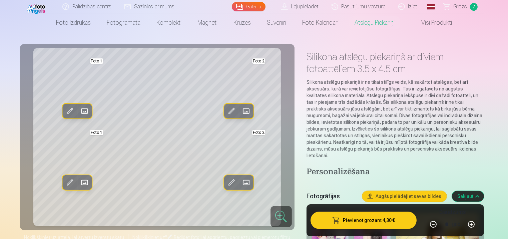
click at [251, 180] on span at bounding box center [246, 182] width 11 height 11
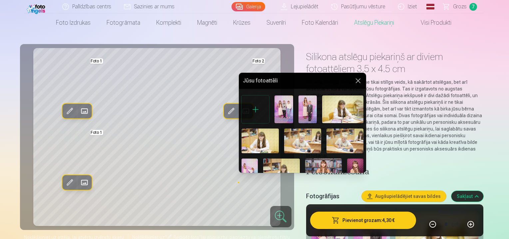
drag, startPoint x: 364, startPoint y: 99, endPoint x: 365, endPoint y: 112, distance: 13.4
click at [365, 112] on div "Jūsu fotoattēli Foto 2" at bounding box center [302, 123] width 127 height 100
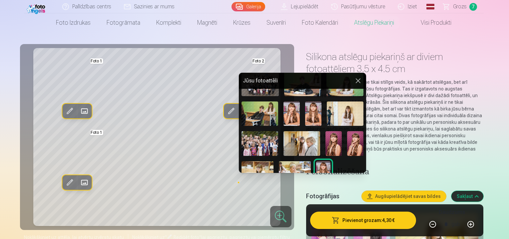
scroll to position [211, 0]
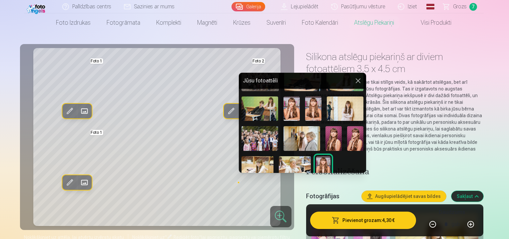
click at [340, 110] on img at bounding box center [345, 108] width 37 height 24
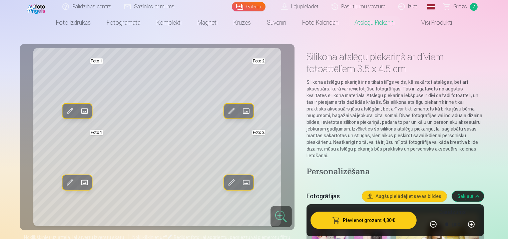
click at [245, 178] on span at bounding box center [246, 182] width 11 height 11
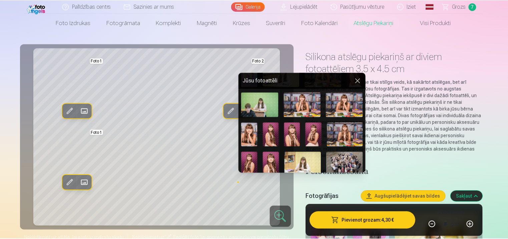
scroll to position [102, 0]
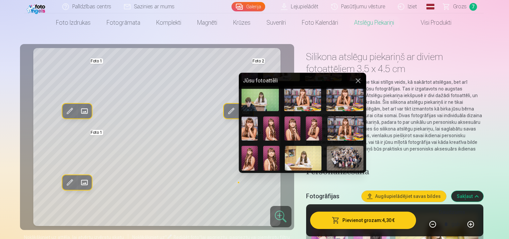
click at [252, 154] on img at bounding box center [250, 158] width 16 height 24
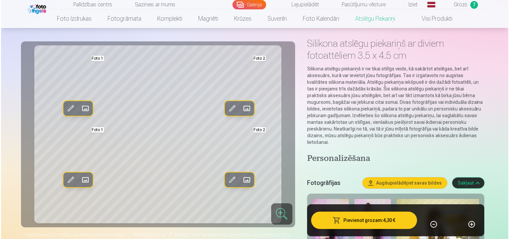
scroll to position [93, 0]
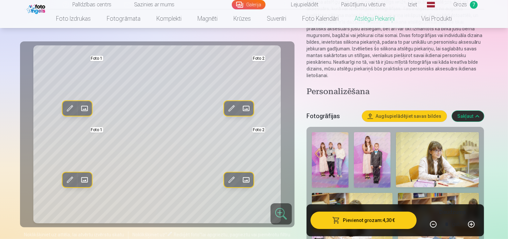
click at [233, 177] on span at bounding box center [231, 179] width 11 height 11
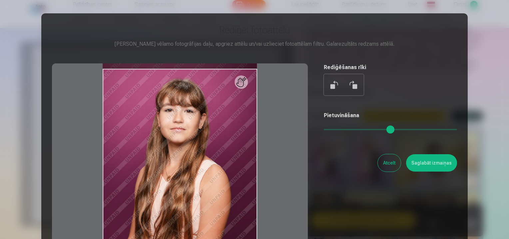
click at [500, 35] on div at bounding box center [254, 119] width 509 height 239
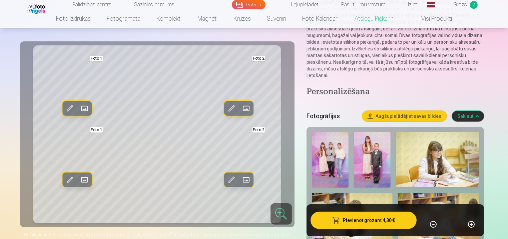
click at [371, 216] on button "Pievienot grozam : 4,30 €" at bounding box center [363, 219] width 106 height 17
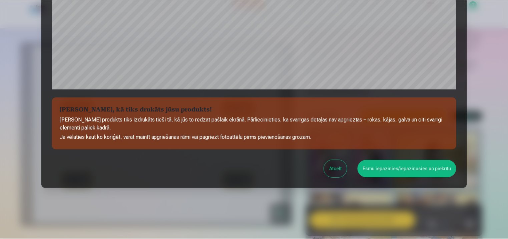
scroll to position [241, 0]
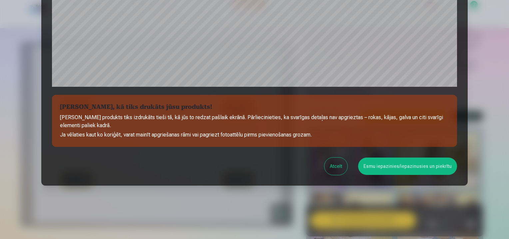
click at [392, 168] on button "Esmu iepazinies/iepazinusies un piekrītu" at bounding box center [407, 165] width 99 height 17
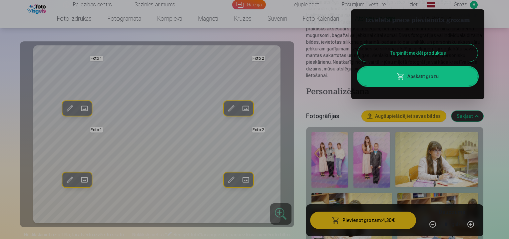
click at [393, 153] on div at bounding box center [254, 119] width 509 height 239
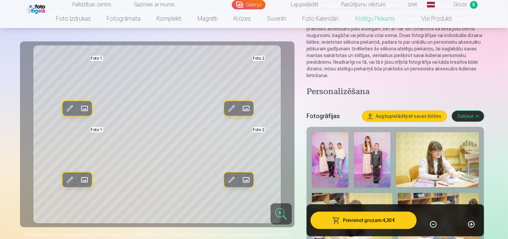
click at [458, 7] on span "Grozs" at bounding box center [460, 5] width 14 height 8
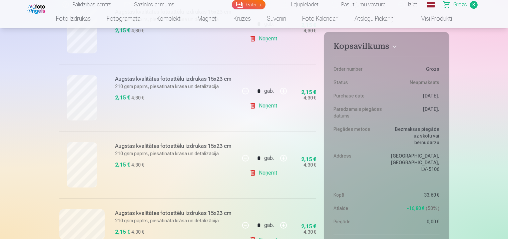
scroll to position [253, 0]
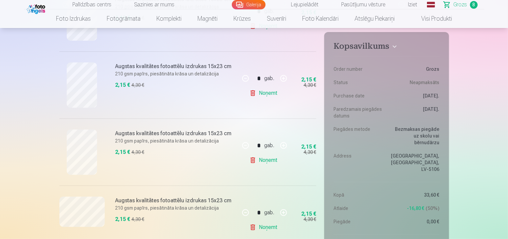
click at [263, 227] on link "Noņemt" at bounding box center [264, 226] width 30 height 13
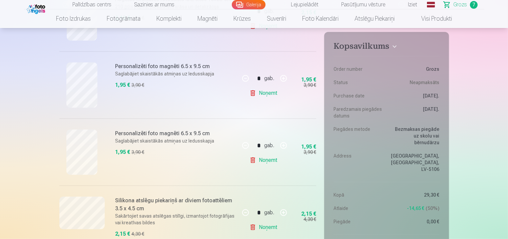
scroll to position [387, 0]
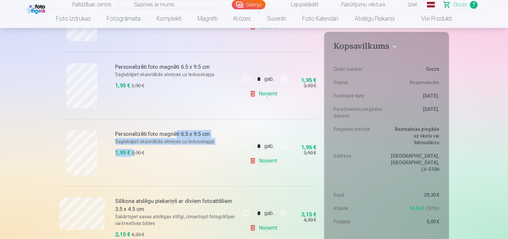
drag, startPoint x: 175, startPoint y: 136, endPoint x: 134, endPoint y: 157, distance: 45.9
click at [134, 157] on div "Personalizēti foto magnēti 6.5 x 9.5 cm Saglabājiet skaistākās atmiņas uz ledus…" at bounding box center [175, 152] width 120 height 45
click at [138, 155] on div "3,90 €" at bounding box center [138, 152] width 13 height 7
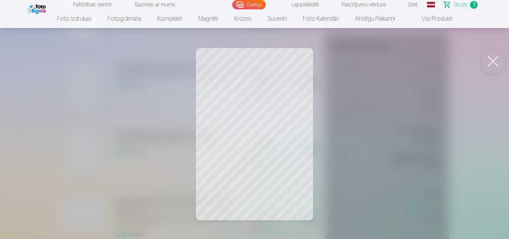
click at [268, 132] on div at bounding box center [254, 119] width 509 height 239
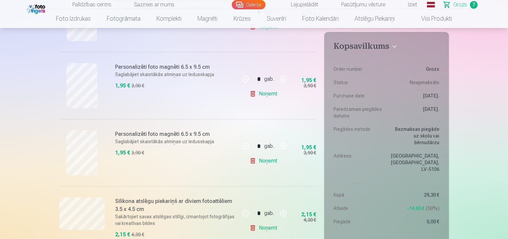
click at [171, 138] on p "Saglabājiet skaistākās atmiņas uz ledusskapja" at bounding box center [175, 141] width 120 height 7
click at [269, 163] on link "Noņemt" at bounding box center [264, 160] width 30 height 13
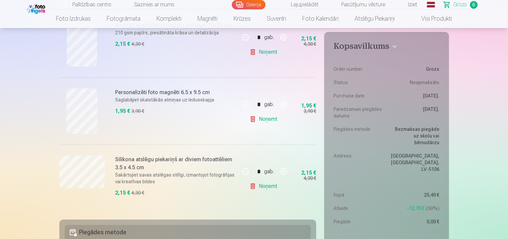
scroll to position [360, 0]
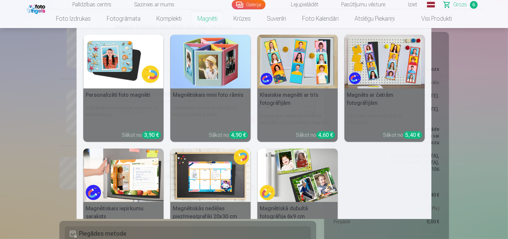
click at [211, 23] on link "Magnēti" at bounding box center [207, 18] width 36 height 19
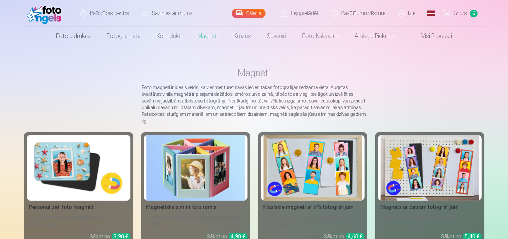
click at [89, 141] on img at bounding box center [78, 168] width 98 height 66
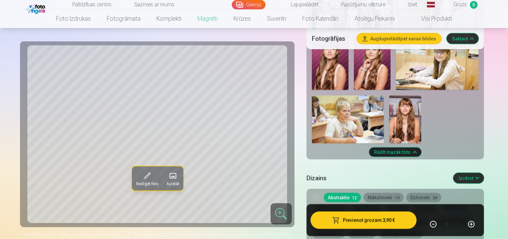
scroll to position [1000, 0]
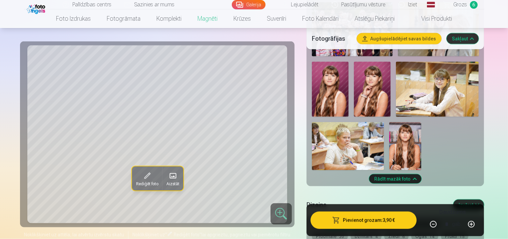
click at [375, 101] on img at bounding box center [372, 89] width 37 height 55
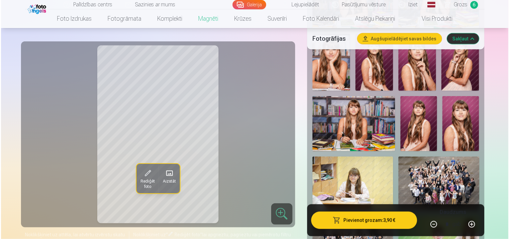
scroll to position [573, 0]
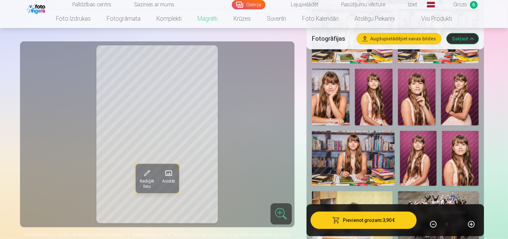
click at [467, 104] on img at bounding box center [460, 97] width 38 height 57
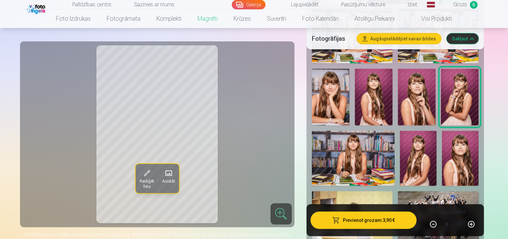
click at [389, 222] on button "Pievienot grozam : 3,90 €" at bounding box center [363, 219] width 106 height 17
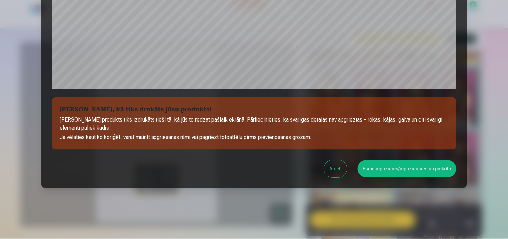
scroll to position [241, 0]
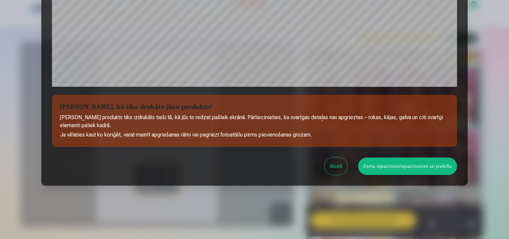
click at [409, 166] on button "Esmu iepazinies/iepazinusies un piekrītu" at bounding box center [407, 165] width 99 height 17
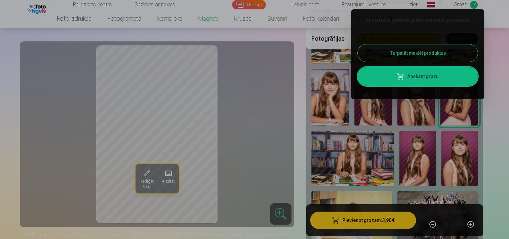
click at [263, 33] on div at bounding box center [254, 119] width 509 height 239
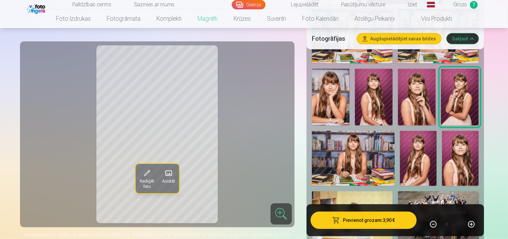
click at [458, 6] on span "Grozs" at bounding box center [460, 5] width 14 height 8
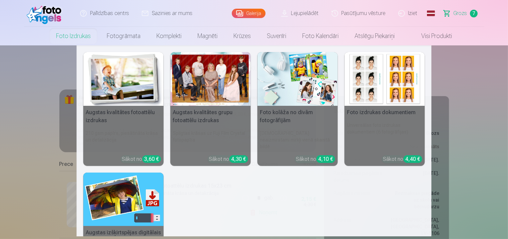
click at [72, 35] on link "Foto izdrukas" at bounding box center [73, 36] width 51 height 19
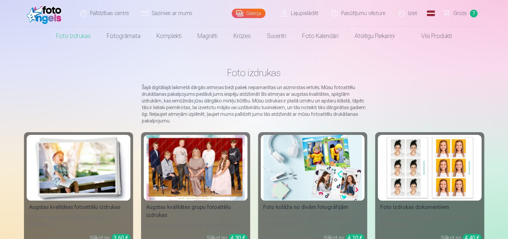
click at [64, 154] on img at bounding box center [78, 168] width 98 height 66
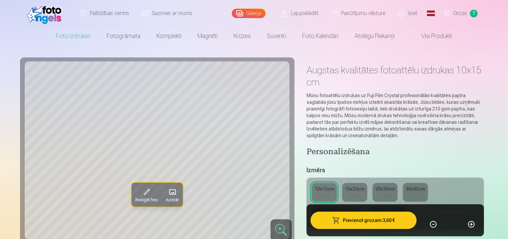
click at [351, 188] on div "15x23cm" at bounding box center [355, 188] width 20 height 7
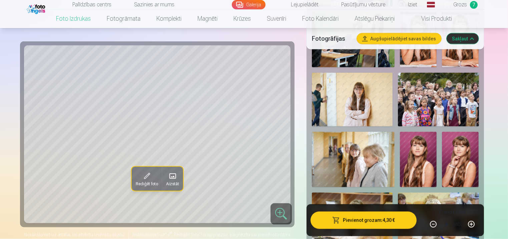
scroll to position [960, 0]
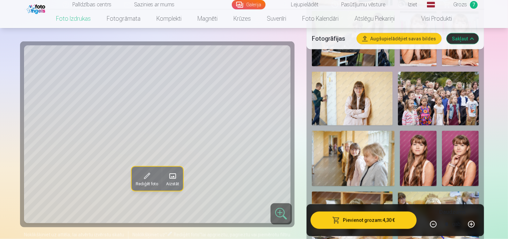
click at [373, 101] on img at bounding box center [352, 99] width 81 height 54
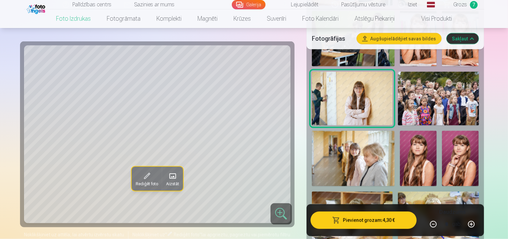
click at [338, 156] on img at bounding box center [353, 158] width 83 height 55
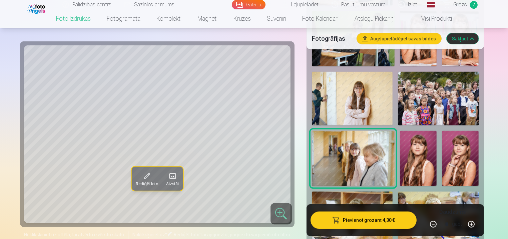
click at [339, 95] on img at bounding box center [352, 99] width 81 height 54
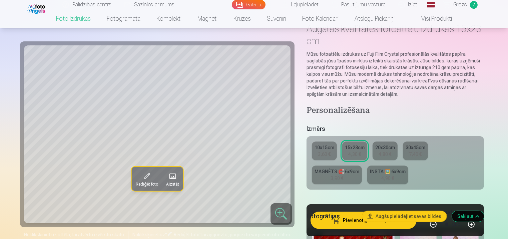
scroll to position [40, 0]
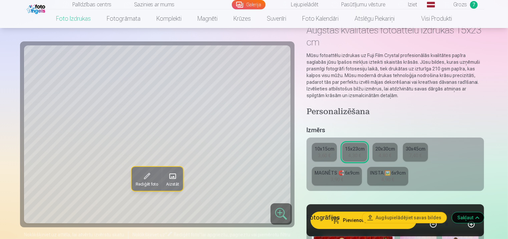
click at [354, 153] on div "4,30 €" at bounding box center [354, 155] width 13 height 7
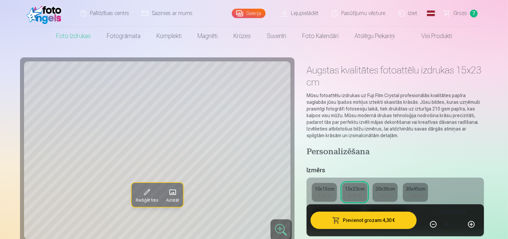
click at [347, 218] on button "Pievienot grozam : 4,30 €" at bounding box center [363, 219] width 106 height 17
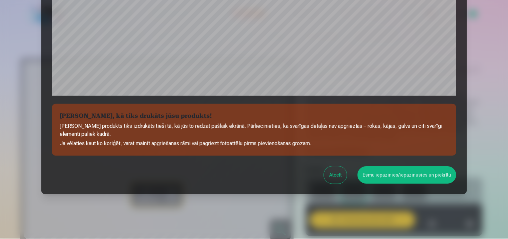
scroll to position [241, 0]
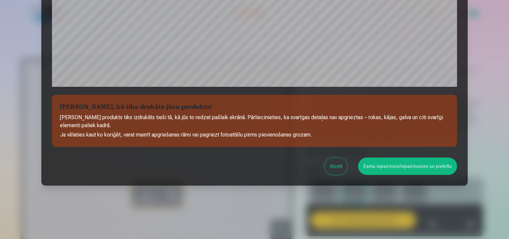
click at [403, 167] on button "Esmu iepazinies/iepazinusies un piekrītu" at bounding box center [407, 165] width 99 height 17
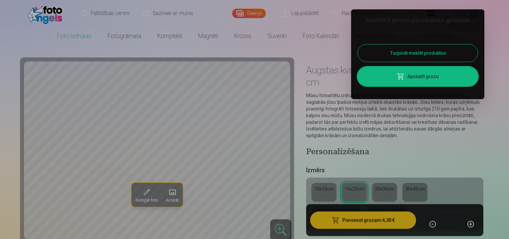
click at [401, 139] on div at bounding box center [254, 119] width 509 height 239
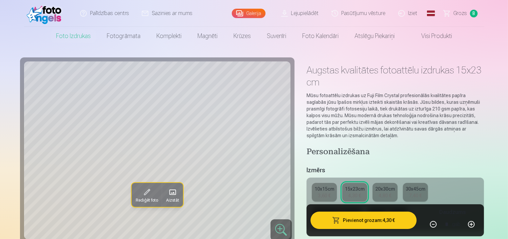
click at [451, 15] on link "Grozs 8" at bounding box center [460, 13] width 47 height 27
